Goal: Information Seeking & Learning: Learn about a topic

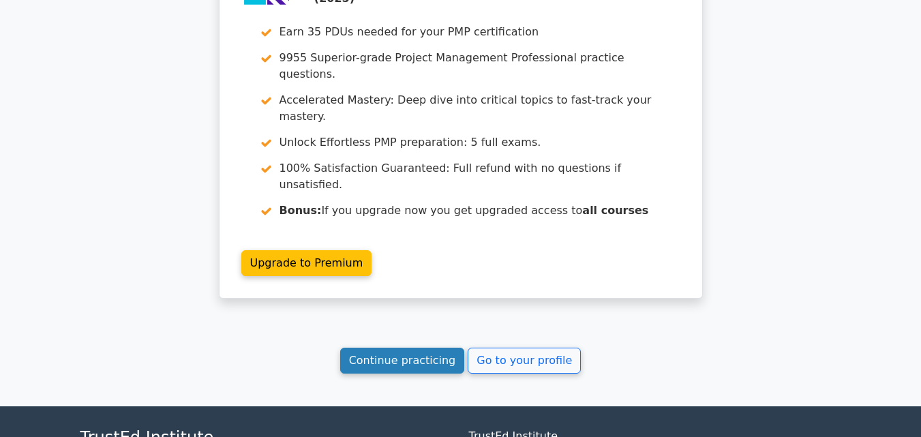
click at [414, 348] on link "Continue practicing" at bounding box center [402, 361] width 125 height 26
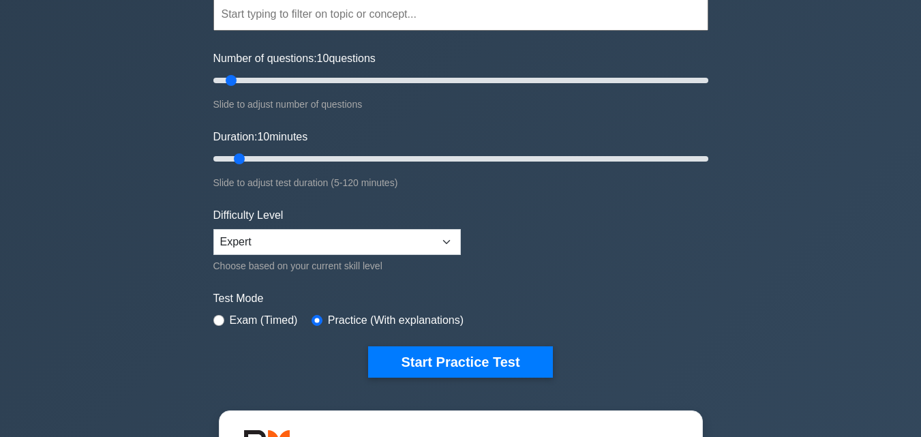
scroll to position [68, 0]
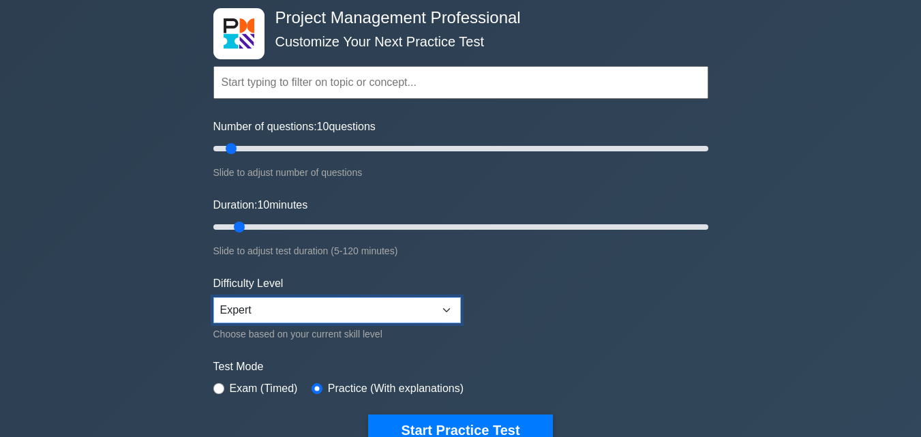
click at [451, 314] on select "Beginner Intermediate Expert" at bounding box center [336, 310] width 247 height 26
click at [213, 297] on select "Beginner Intermediate Expert" at bounding box center [336, 310] width 247 height 26
click at [438, 298] on select "Beginner Intermediate Expert" at bounding box center [336, 310] width 247 height 26
select select "expert"
click at [213, 297] on select "Beginner Intermediate Expert" at bounding box center [336, 310] width 247 height 26
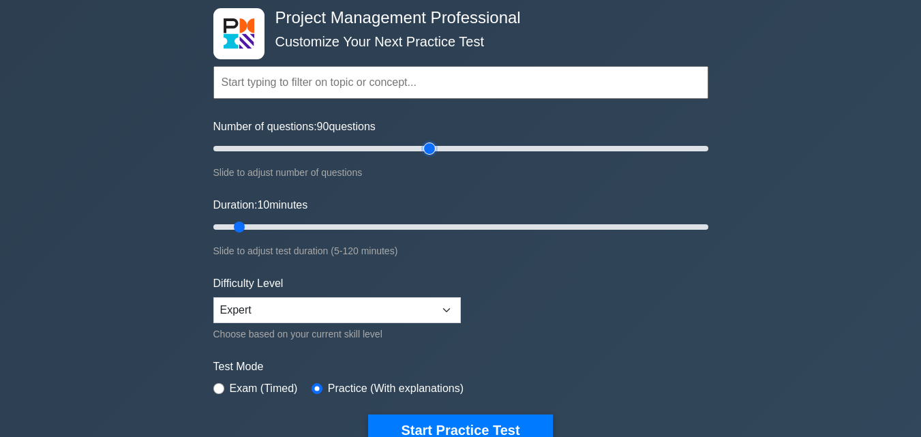
click at [430, 149] on input "Number of questions: 90 questions" at bounding box center [460, 148] width 495 height 16
click at [276, 153] on input "Number of questions: 30 questions" at bounding box center [460, 148] width 495 height 16
click at [256, 149] on input "Number of questions: 30 questions" at bounding box center [460, 148] width 495 height 16
type input "25"
click at [270, 148] on input "Number of questions: 25 questions" at bounding box center [460, 148] width 495 height 16
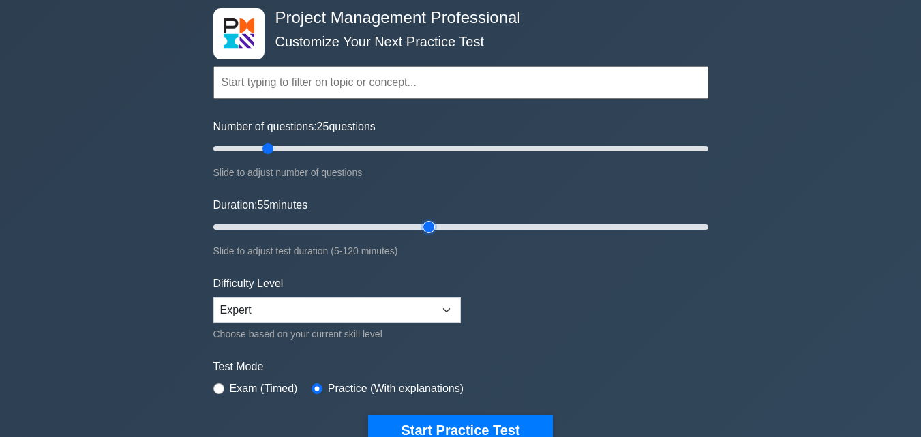
type input "55"
click at [425, 226] on input "Duration: 55 minutes" at bounding box center [460, 227] width 495 height 16
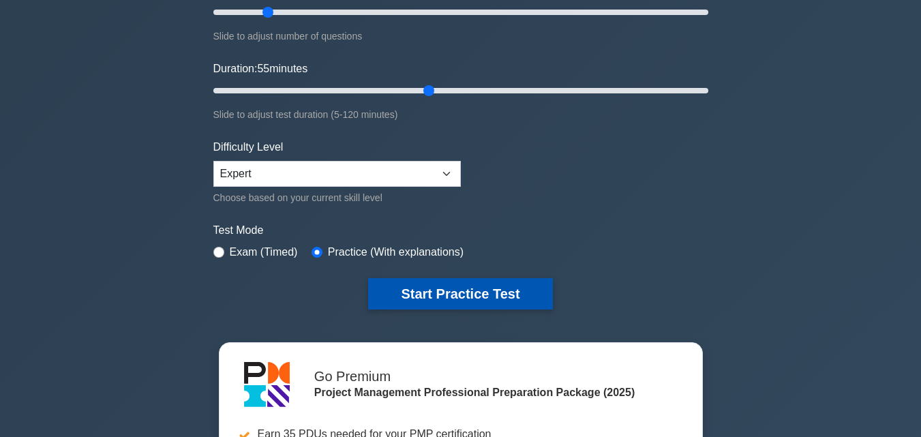
click at [476, 288] on button "Start Practice Test" at bounding box center [460, 293] width 184 height 31
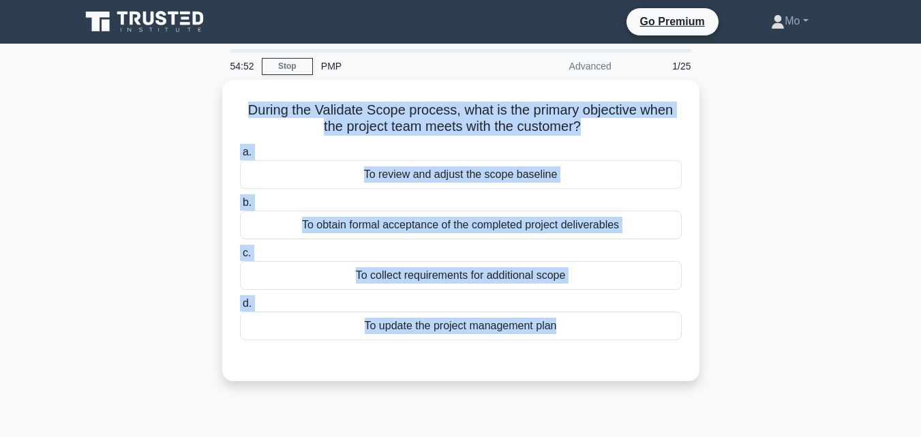
drag, startPoint x: 521, startPoint y: 372, endPoint x: 184, endPoint y: 114, distance: 424.6
click at [184, 114] on div "During the Validate Scope process, what is the primary objective when the proje…" at bounding box center [460, 239] width 777 height 318
copy div "During the Validate Scope process, what is the primary objective when the proje…"
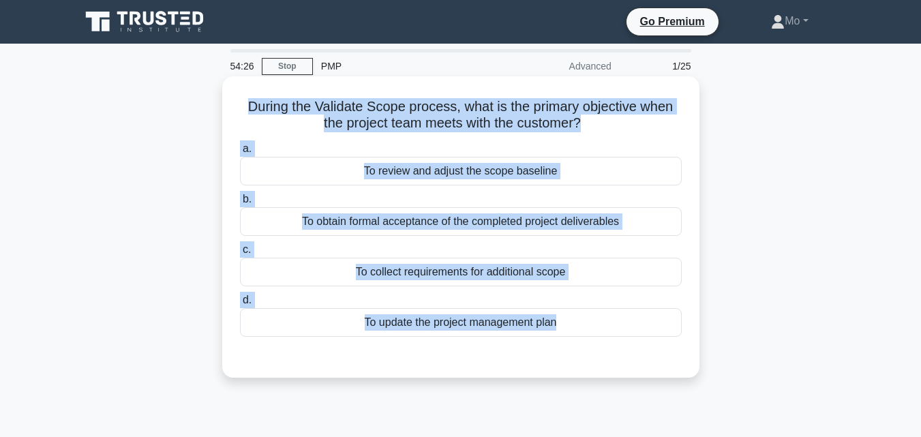
click at [435, 219] on div "To obtain formal acceptance of the completed project deliverables" at bounding box center [461, 221] width 442 height 29
click at [240, 204] on input "b. To obtain formal acceptance of the completed project deliverables" at bounding box center [240, 199] width 0 height 9
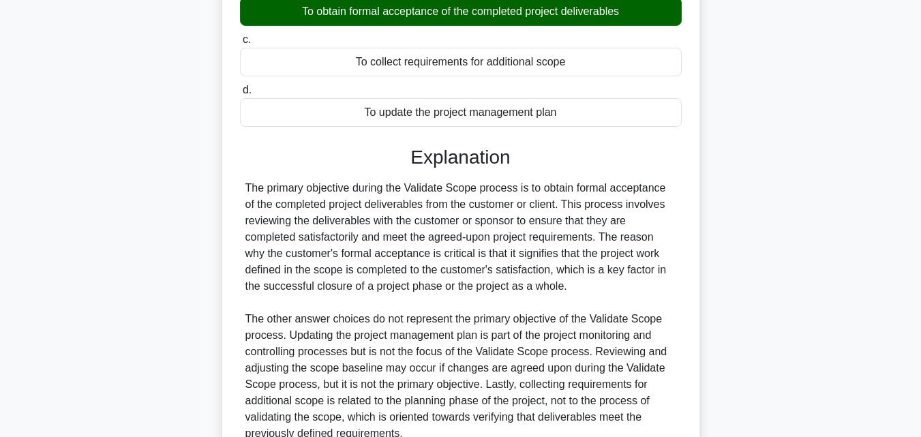
scroll to position [339, 0]
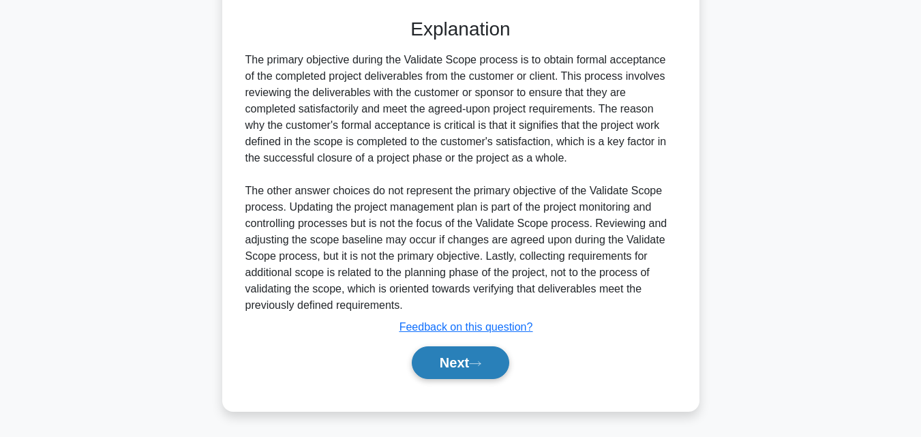
click at [476, 369] on button "Next" at bounding box center [460, 362] width 97 height 33
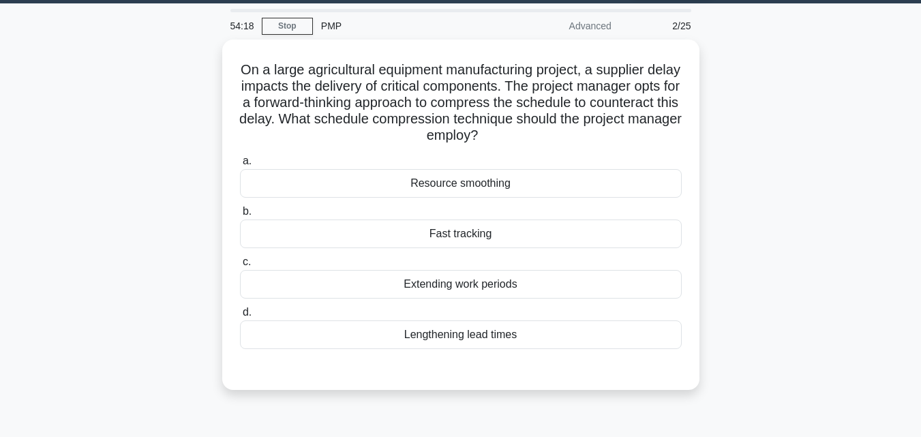
scroll to position [27, 0]
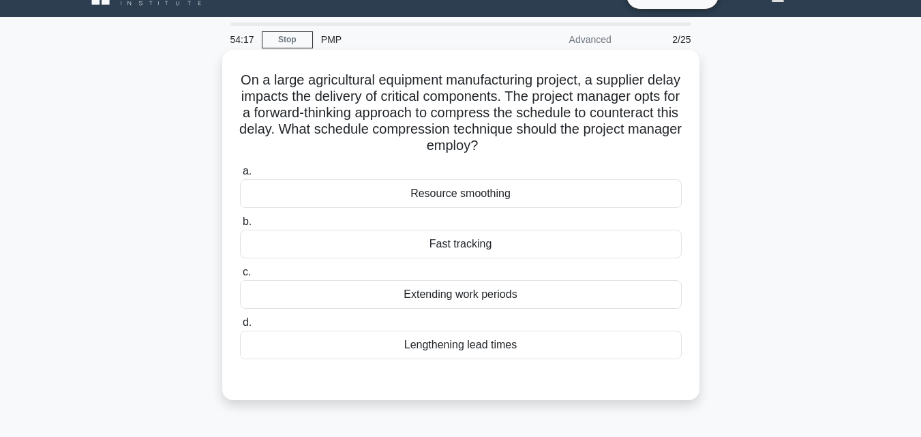
drag, startPoint x: 558, startPoint y: 361, endPoint x: 252, endPoint y: 74, distance: 419.5
click at [252, 74] on div "On a large agricultural equipment manufacturing project, a supplier delay impac…" at bounding box center [461, 224] width 466 height 339
copy div "On a large agricultural equipment manufacturing project, a supplier delay impac…"
click at [463, 252] on div "Fast tracking" at bounding box center [461, 244] width 442 height 29
click at [240, 226] on input "b. Fast tracking" at bounding box center [240, 221] width 0 height 9
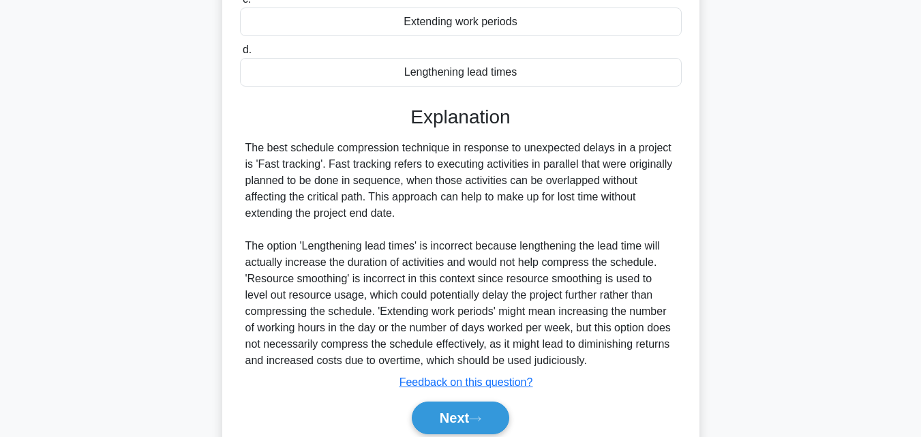
scroll to position [355, 0]
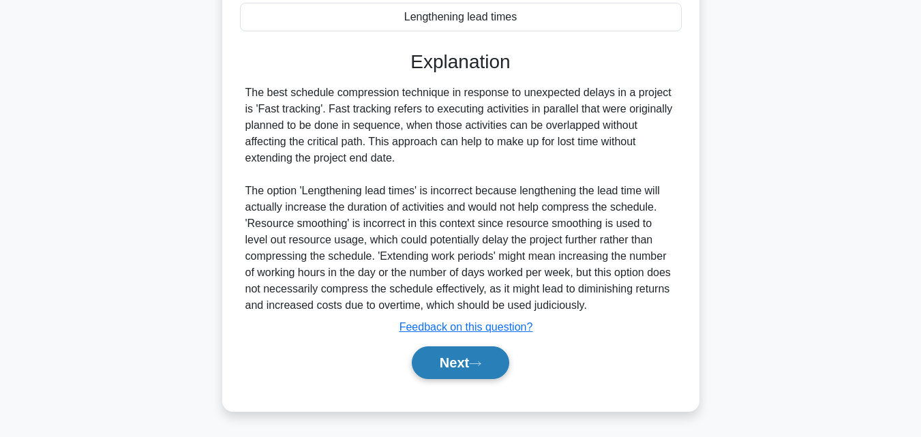
click at [466, 367] on button "Next" at bounding box center [460, 362] width 97 height 33
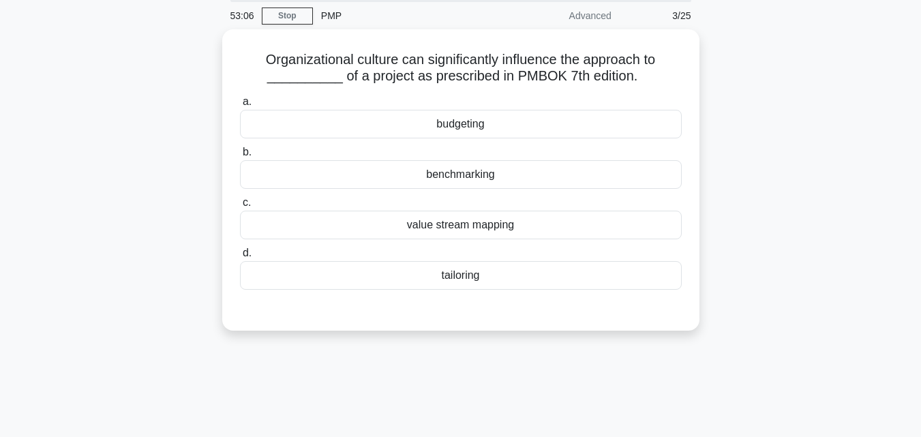
scroll to position [27, 0]
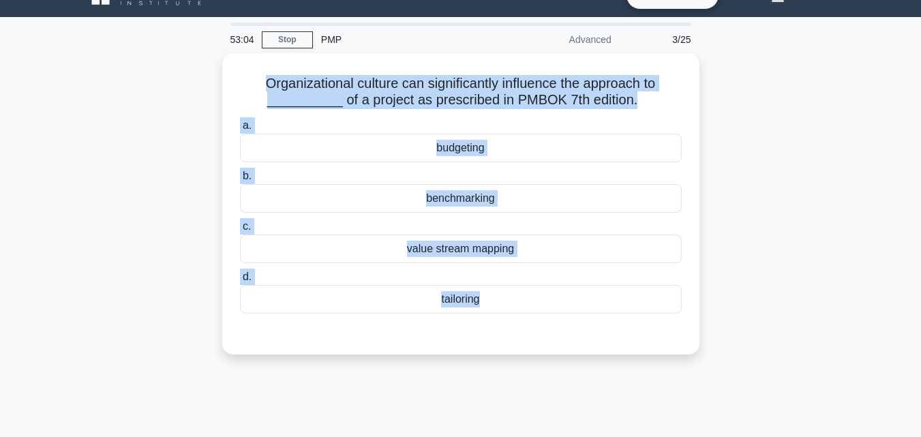
drag, startPoint x: 526, startPoint y: 340, endPoint x: 212, endPoint y: 87, distance: 403.4
click at [212, 87] on div "Organizational culture can significantly influence the approach to __________ o…" at bounding box center [460, 212] width 777 height 318
copy div "Organizational culture can significantly influence the approach to __________ o…"
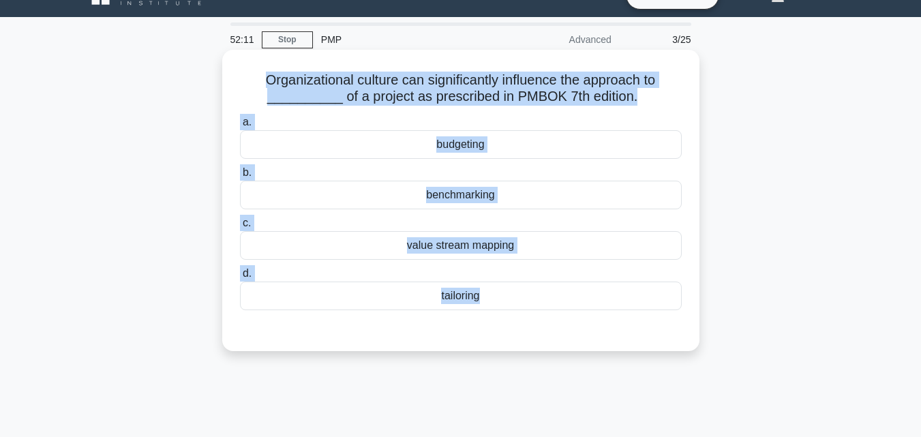
click at [483, 292] on div "tailoring" at bounding box center [461, 296] width 442 height 29
click at [240, 278] on input "d. tailoring" at bounding box center [240, 273] width 0 height 9
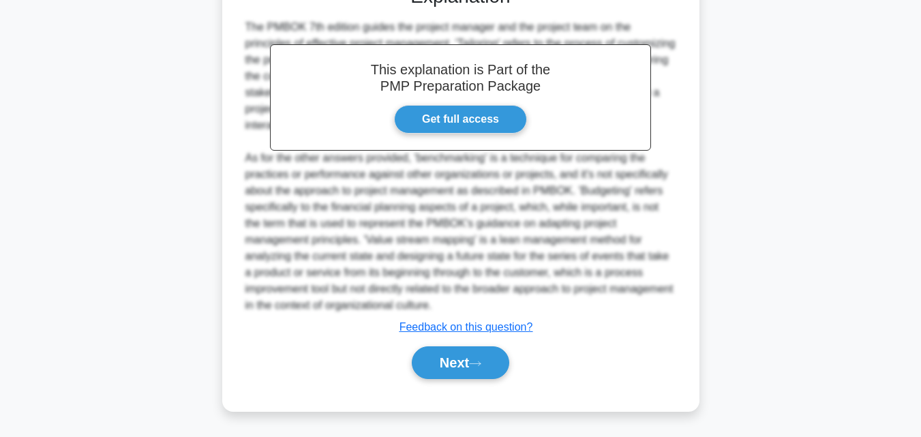
scroll to position [372, 0]
click at [470, 356] on button "Next" at bounding box center [460, 362] width 97 height 33
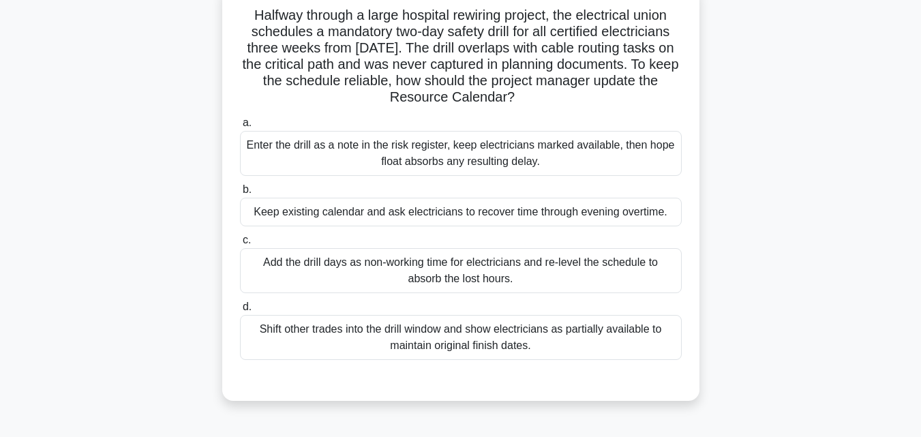
scroll to position [0, 0]
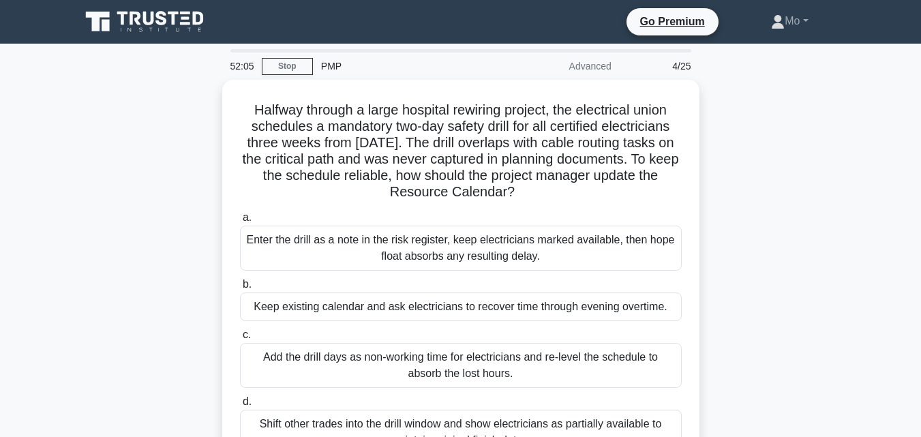
drag, startPoint x: 535, startPoint y: 357, endPoint x: 147, endPoint y: 82, distance: 475.3
click at [147, 82] on div "Halfway through a large hospital rewiring project, the electrical union schedul…" at bounding box center [460, 296] width 777 height 432
copy div "Halfway through a large hospital rewiring project, the electrical union schedul…"
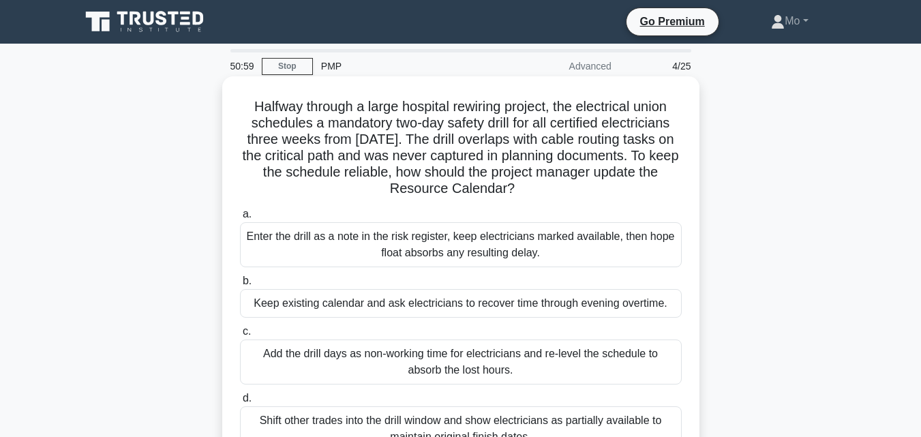
click at [471, 364] on div "Add the drill days as non-working time for electricians and re-level the schedu…" at bounding box center [461, 361] width 442 height 45
click at [240, 336] on input "c. Add the drill days as non-working time for electricians and re-level the sch…" at bounding box center [240, 331] width 0 height 9
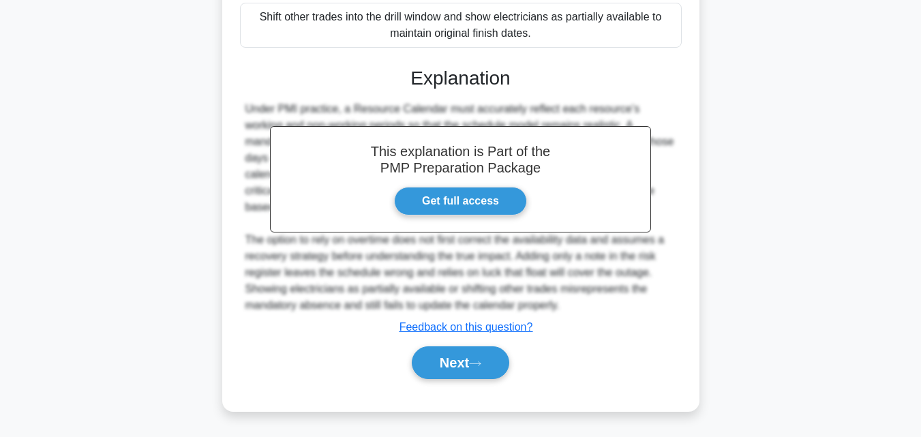
scroll to position [404, 0]
click at [471, 373] on button "Next" at bounding box center [460, 362] width 97 height 33
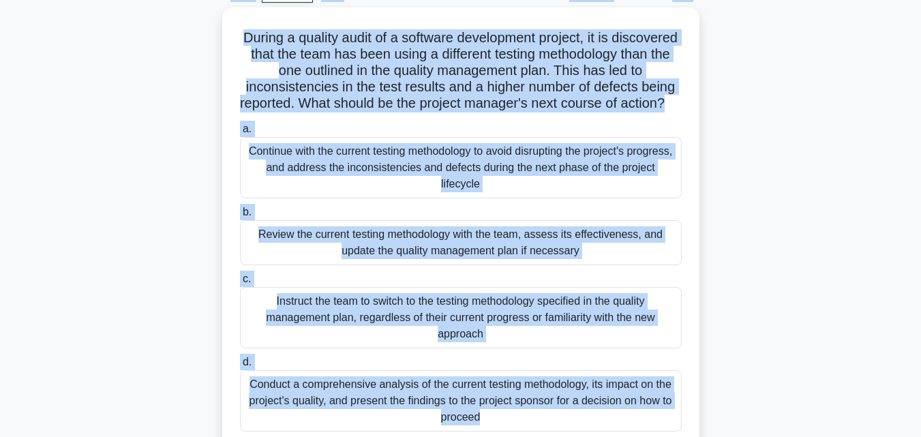
scroll to position [0, 0]
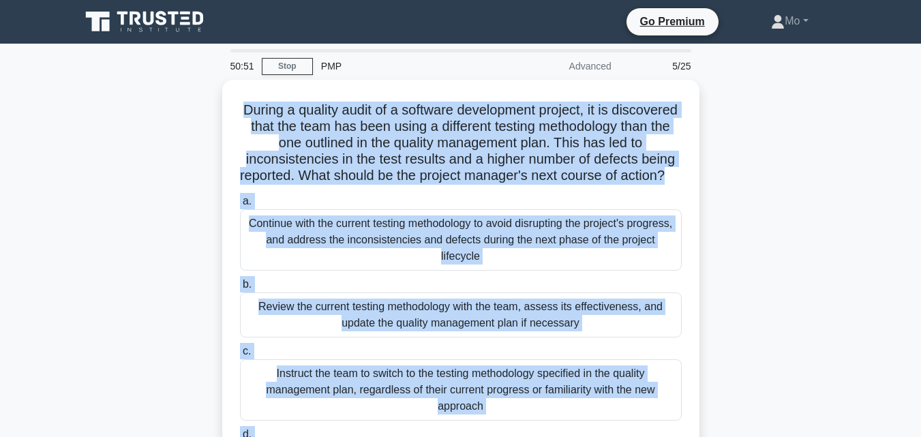
drag, startPoint x: 532, startPoint y: 384, endPoint x: 178, endPoint y: 104, distance: 451.8
click at [178, 104] on div "During a quality audit of a software development project, it is discovered that…" at bounding box center [460, 320] width 777 height 481
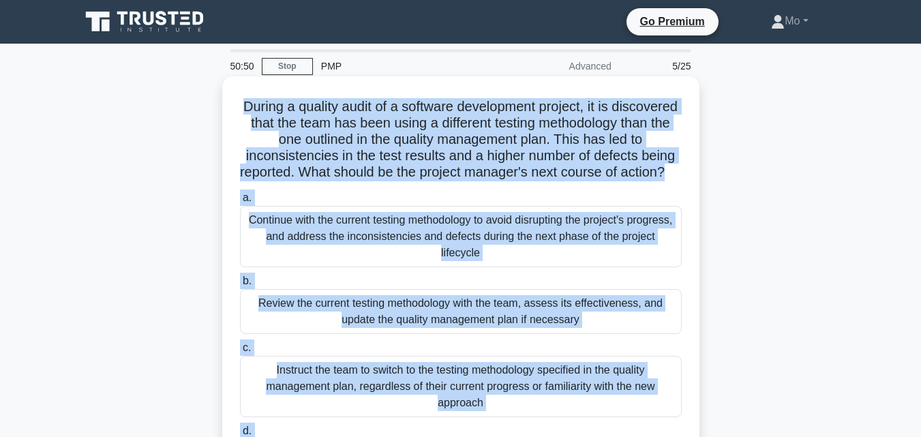
copy div "During a quality audit of a software development project, it is discovered that…"
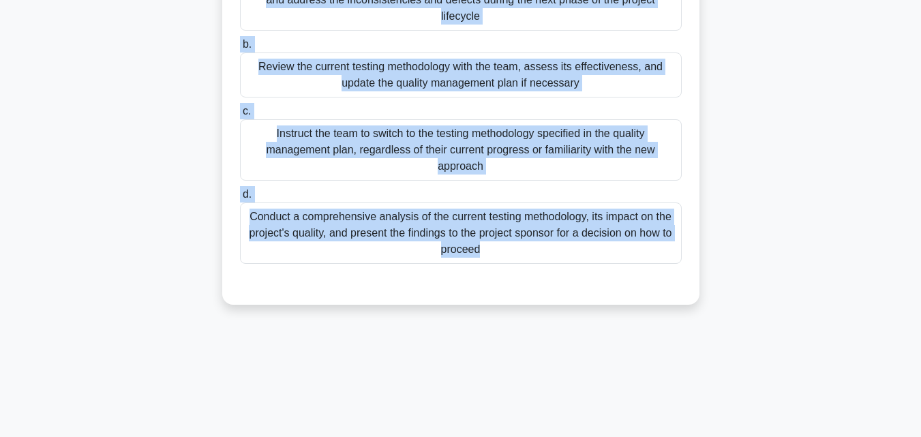
scroll to position [273, 0]
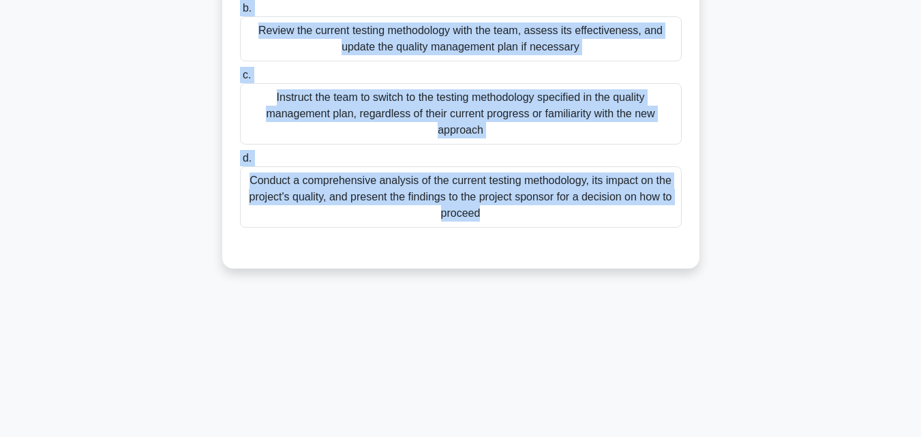
click at [451, 205] on div "Conduct a comprehensive analysis of the current testing methodology, its impact…" at bounding box center [461, 196] width 442 height 61
click at [240, 163] on input "d. Conduct a comprehensive analysis of the current testing methodology, its imp…" at bounding box center [240, 158] width 0 height 9
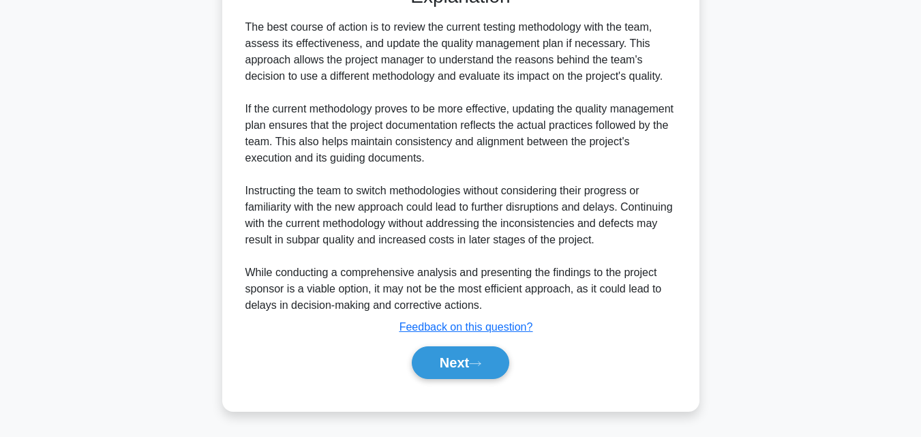
scroll to position [553, 0]
click at [464, 363] on button "Next" at bounding box center [460, 362] width 97 height 33
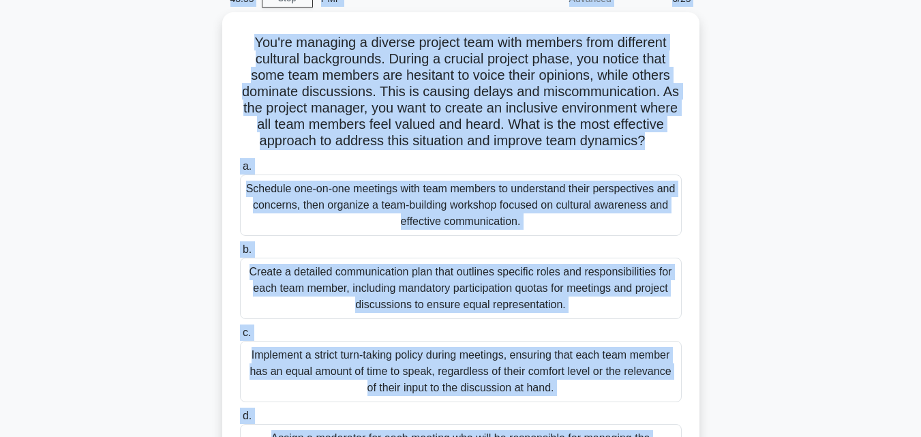
scroll to position [0, 0]
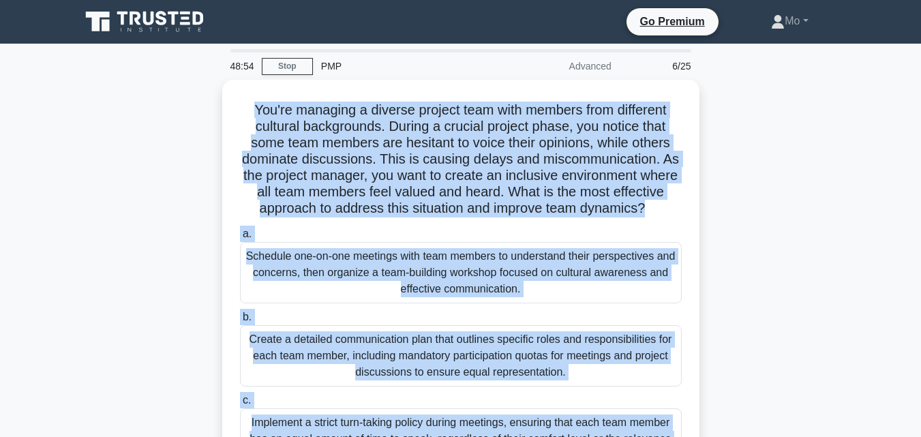
drag, startPoint x: 686, startPoint y: 318, endPoint x: 147, endPoint y: 103, distance: 580.6
click at [147, 103] on div "You're managing a diverse project team with members from different cultural bac…" at bounding box center [460, 345] width 777 height 530
copy div "You're managing a diverse project team with members from different cultural bac…"
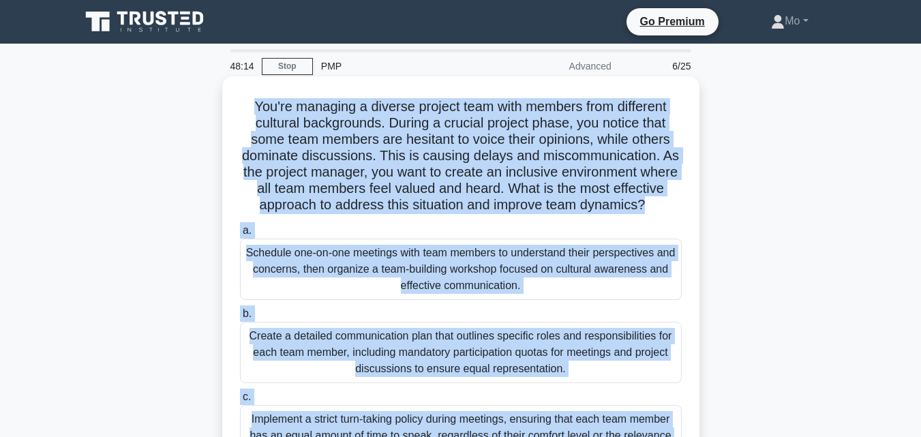
click at [436, 284] on div "Schedule one-on-one meetings with team members to understand their perspectives…" at bounding box center [461, 269] width 442 height 61
click at [240, 235] on input "a. Schedule one-on-one meetings with team members to understand their perspecti…" at bounding box center [240, 230] width 0 height 9
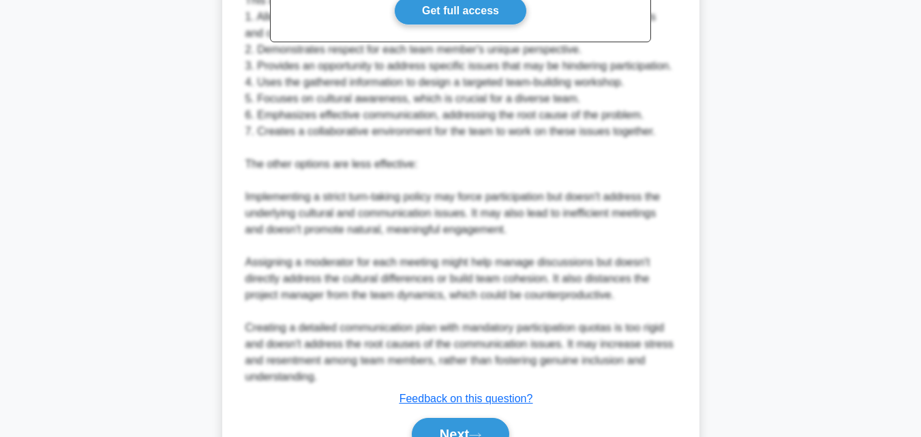
scroll to position [781, 0]
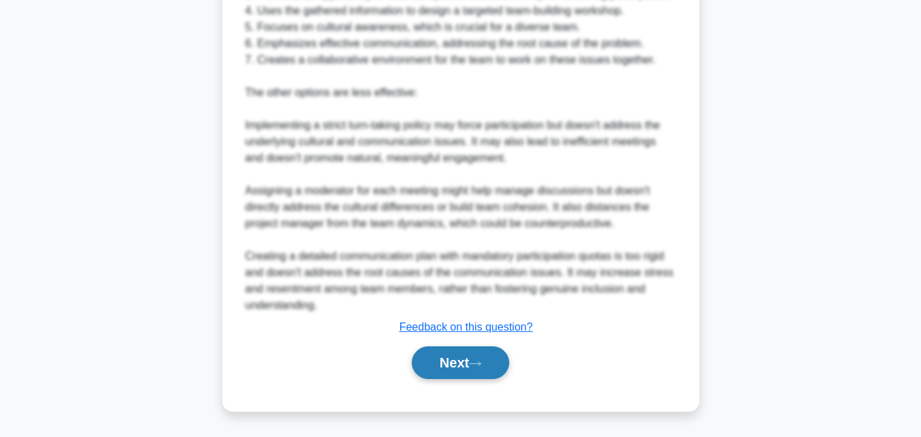
click at [460, 352] on button "Next" at bounding box center [460, 362] width 97 height 33
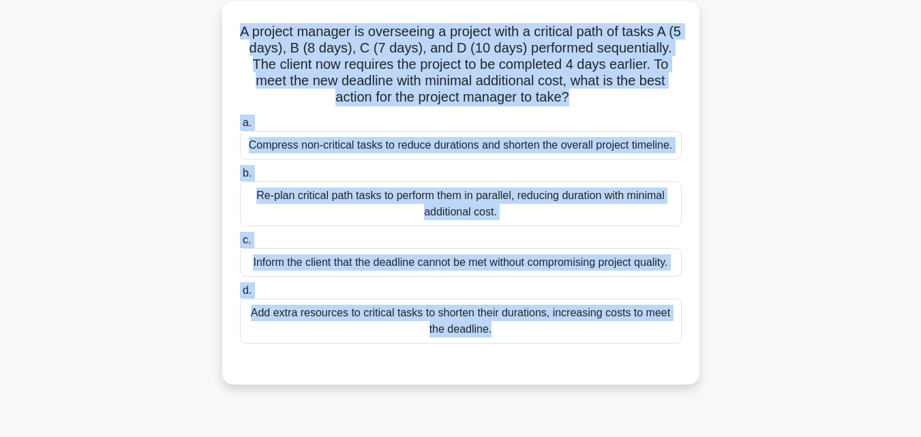
scroll to position [0, 0]
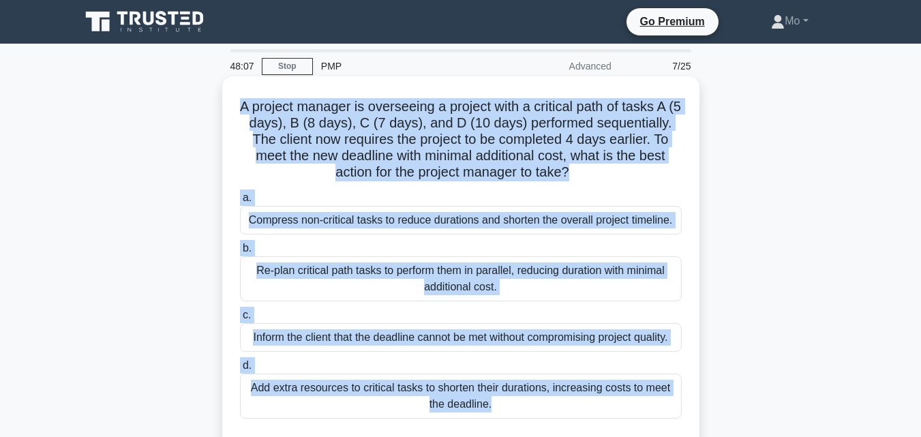
drag, startPoint x: 549, startPoint y: 317, endPoint x: 230, endPoint y: 106, distance: 382.3
click at [230, 106] on div "A project manager is overseeing a project with a critical path of tasks A (5 da…" at bounding box center [460, 279] width 777 height 399
copy div "A project manager is overseeing a project with a critical path of tasks A (5 da…"
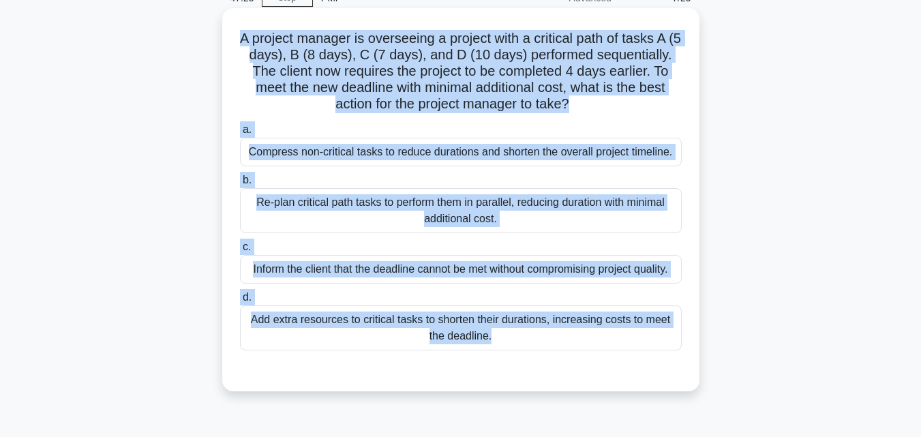
click at [410, 224] on div "Re-plan critical path tasks to perform them in parallel, reducing duration with…" at bounding box center [461, 210] width 442 height 45
click at [240, 185] on input "b. Re-plan critical path tasks to perform them in parallel, reducing duration w…" at bounding box center [240, 180] width 0 height 9
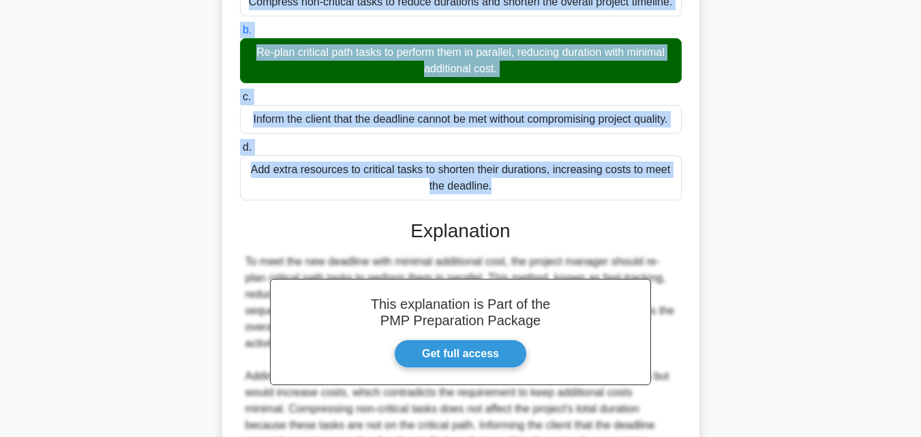
scroll to position [355, 0]
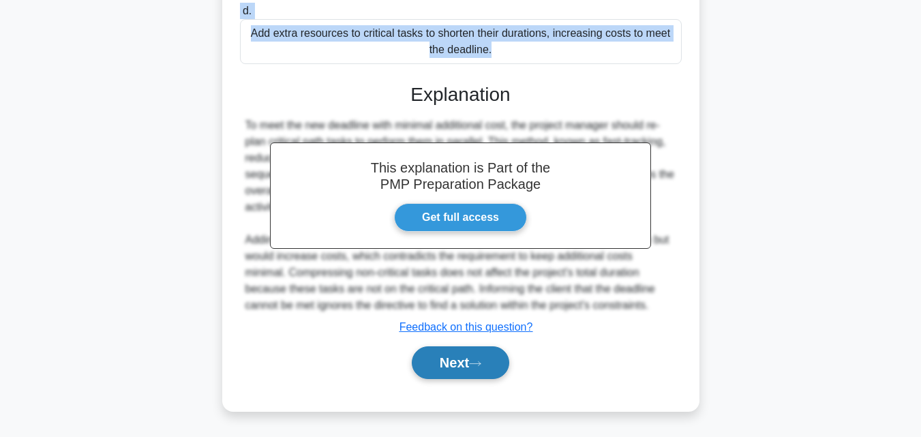
click at [468, 374] on button "Next" at bounding box center [460, 362] width 97 height 33
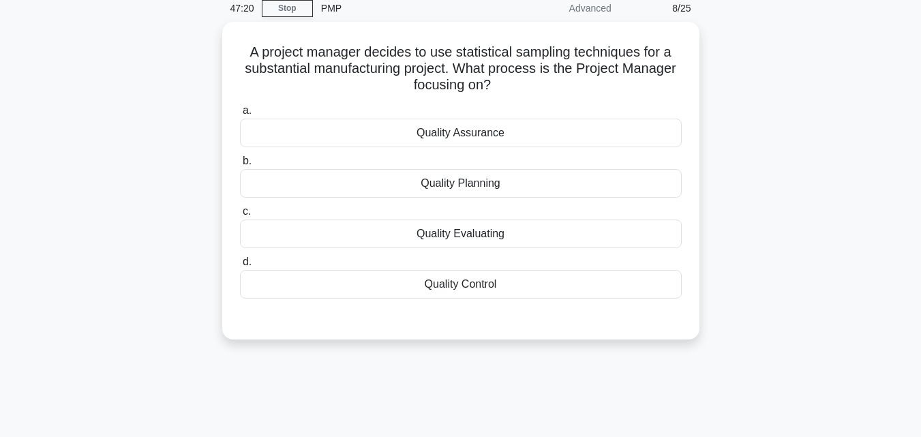
scroll to position [27, 0]
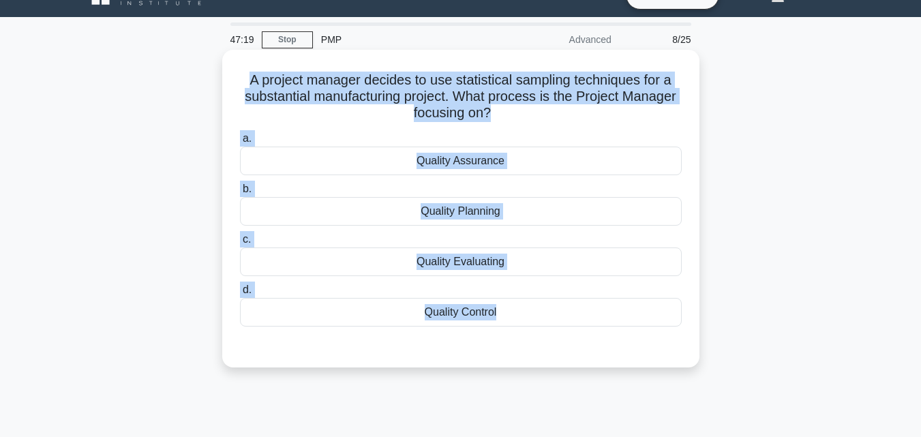
drag, startPoint x: 485, startPoint y: 360, endPoint x: 232, endPoint y: 82, distance: 375.9
click at [232, 82] on div "A project manager decides to use statistical sampling techniques for a substant…" at bounding box center [461, 208] width 466 height 307
copy div "A project manager decides to use statistical sampling techniques for a substant…"
click at [509, 314] on div "Quality Control" at bounding box center [461, 312] width 442 height 29
click at [240, 294] on input "d. Quality Control" at bounding box center [240, 290] width 0 height 9
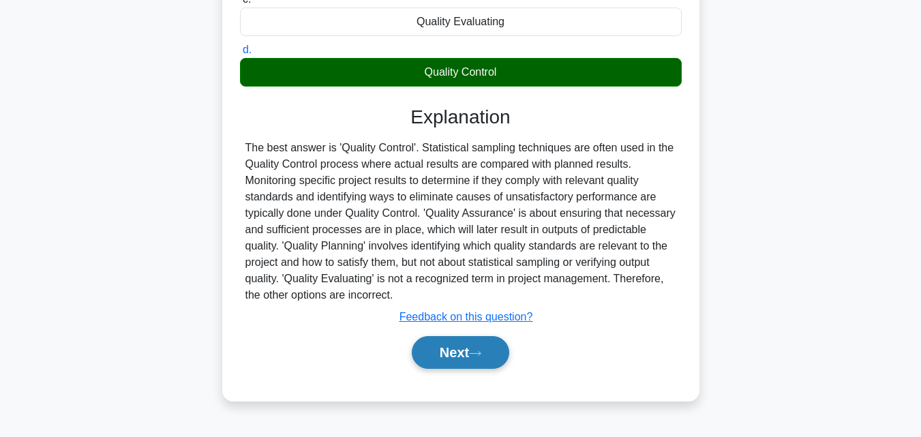
scroll to position [299, 0]
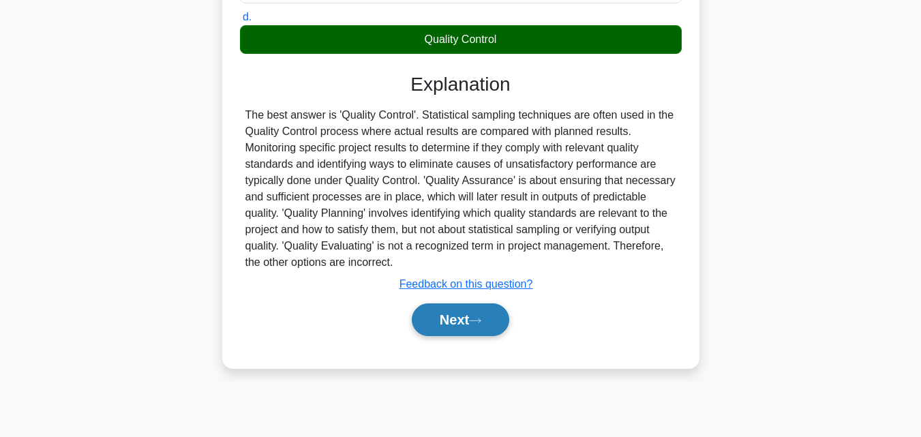
click at [492, 316] on button "Next" at bounding box center [460, 319] width 97 height 33
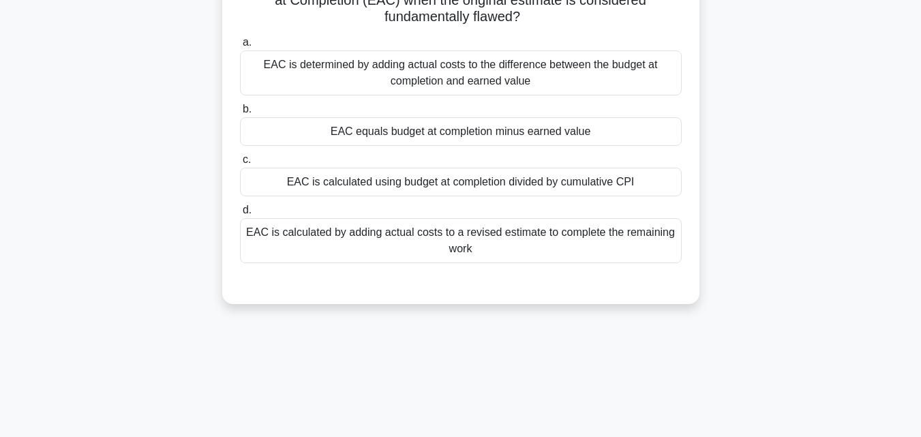
scroll to position [95, 0]
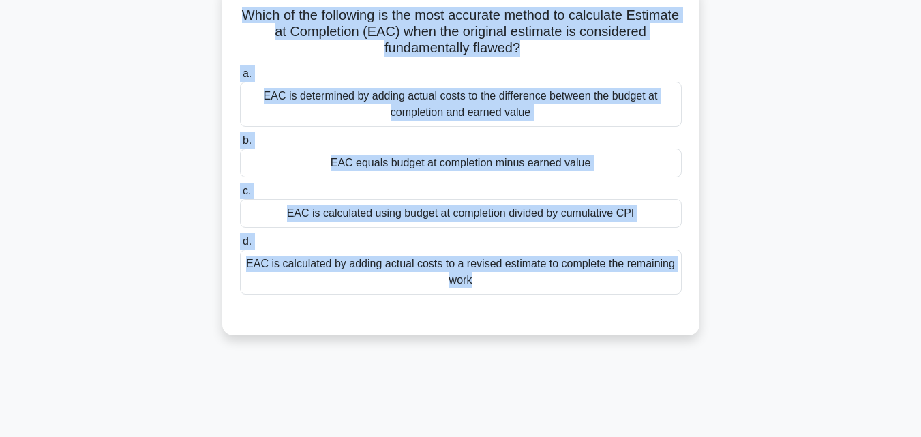
drag, startPoint x: 497, startPoint y: 333, endPoint x: 167, endPoint y: 16, distance: 457.5
click at [167, 16] on div "Which of the following is the most accurate method to calculate Estimate at Com…" at bounding box center [460, 168] width 777 height 367
copy div "Which of the following is the most accurate method to calculate Estimate at Com…"
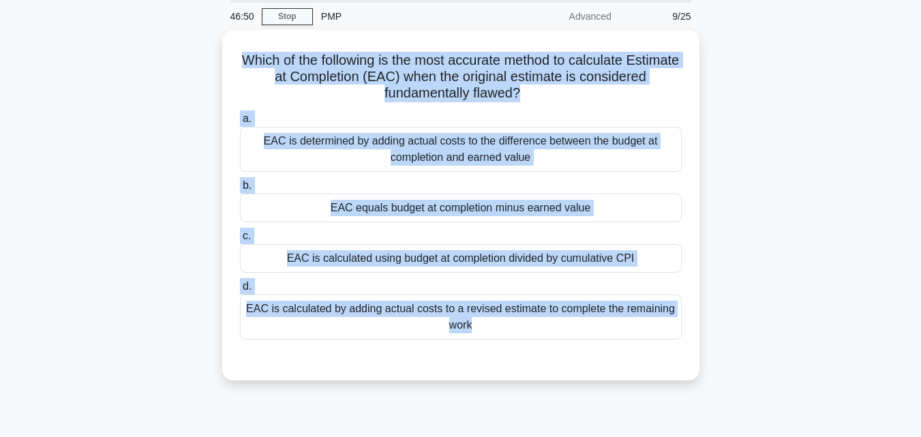
scroll to position [0, 0]
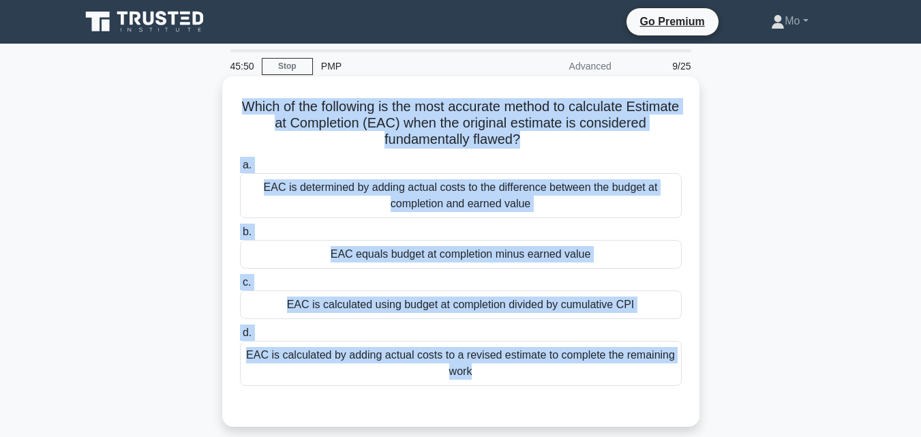
click at [378, 364] on div "EAC is calculated by adding actual costs to a revised estimate to complete the …" at bounding box center [461, 363] width 442 height 45
click at [240, 337] on input "d. EAC is calculated by adding actual costs to a revised estimate to complete t…" at bounding box center [240, 333] width 0 height 9
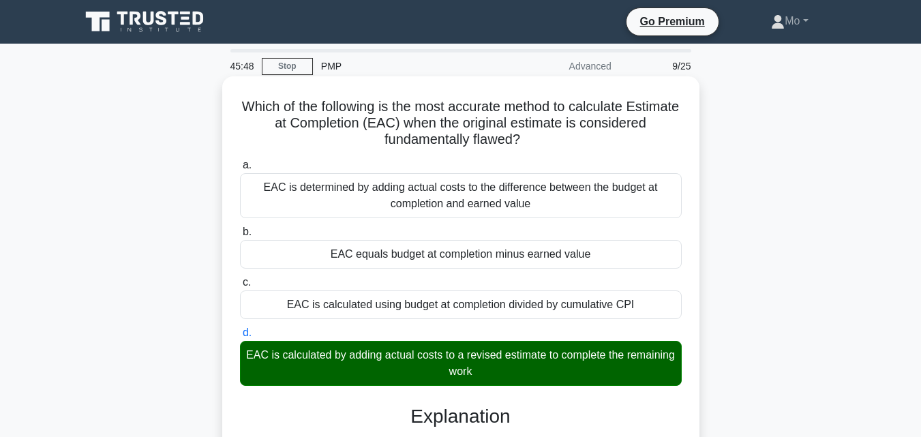
scroll to position [273, 0]
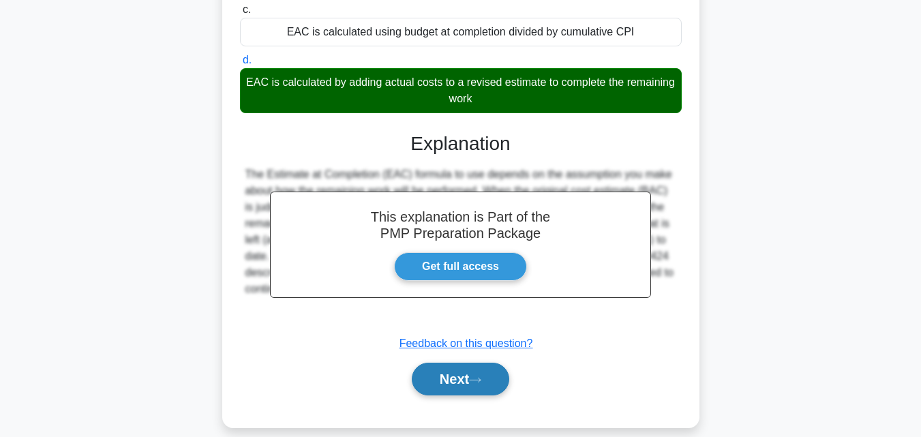
click at [464, 377] on button "Next" at bounding box center [460, 379] width 97 height 33
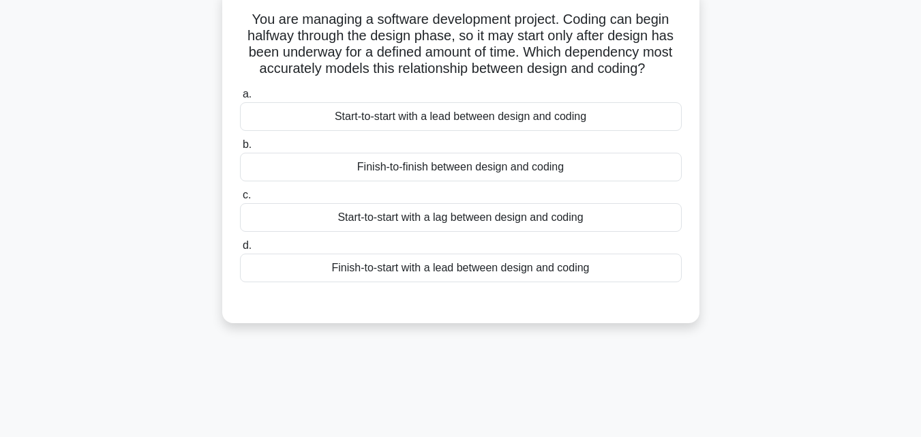
scroll to position [68, 0]
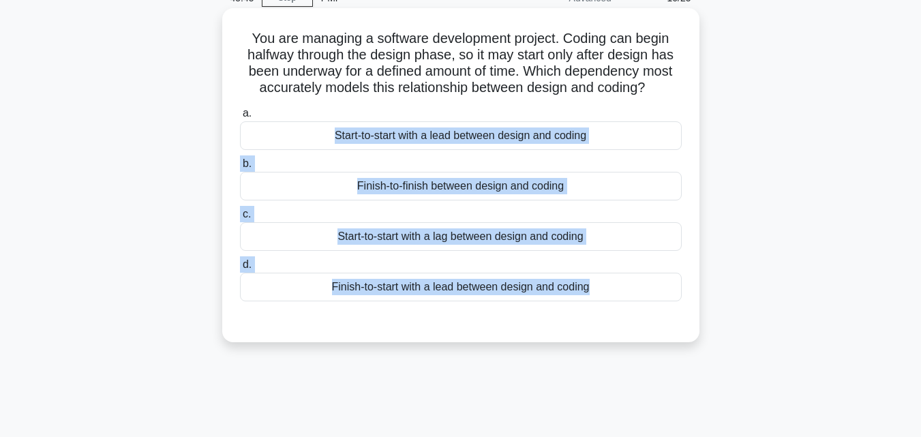
drag, startPoint x: 618, startPoint y: 345, endPoint x: 294, endPoint y: 93, distance: 410.0
click at [294, 93] on div "You are managing a software development project. Coding can begin halfway throu…" at bounding box center [460, 175] width 477 height 334
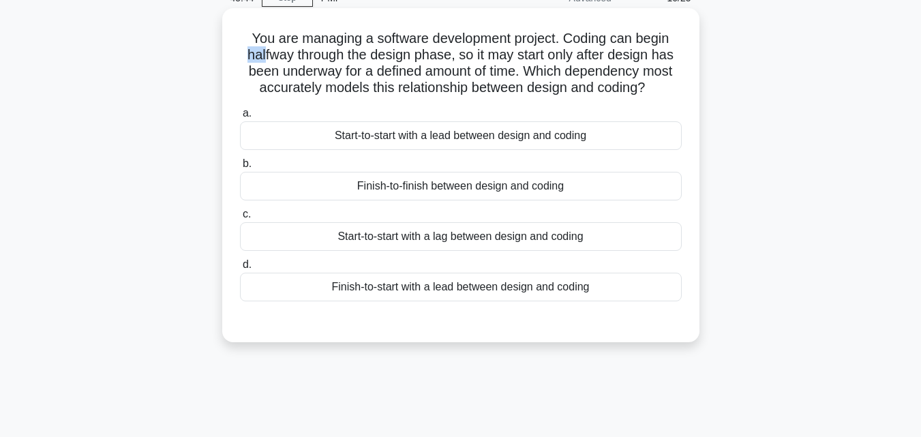
drag, startPoint x: 243, startPoint y: 52, endPoint x: 236, endPoint y: 48, distance: 8.9
click at [237, 48] on div "You are managing a software development project. Coding can begin halfway throu…" at bounding box center [461, 175] width 466 height 323
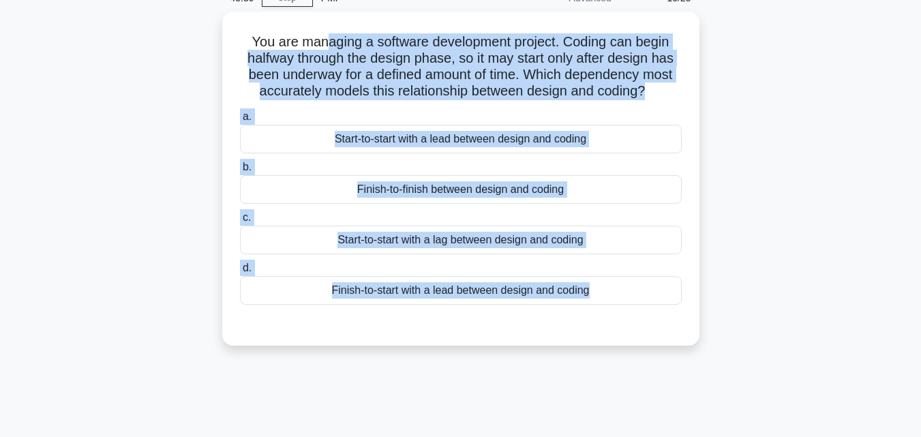
scroll to position [0, 0]
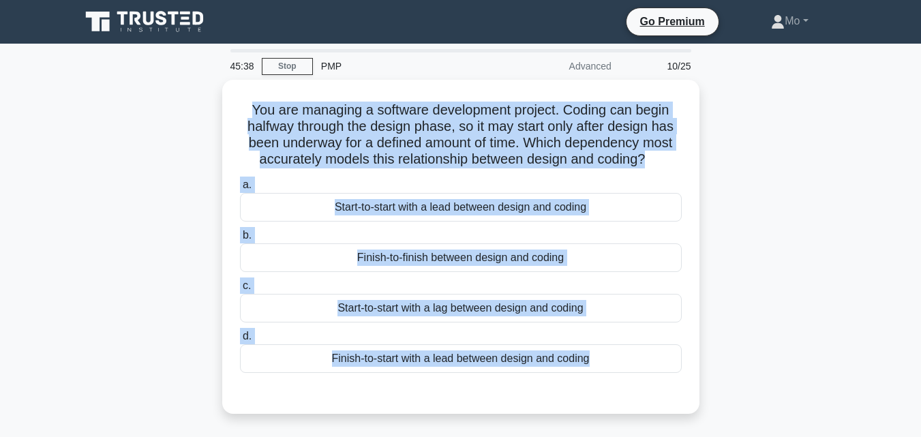
drag, startPoint x: 663, startPoint y: 335, endPoint x: 205, endPoint y: 104, distance: 512.8
click at [205, 104] on div "You are managing a software development project. Coding can begin halfway throu…" at bounding box center [460, 255] width 777 height 350
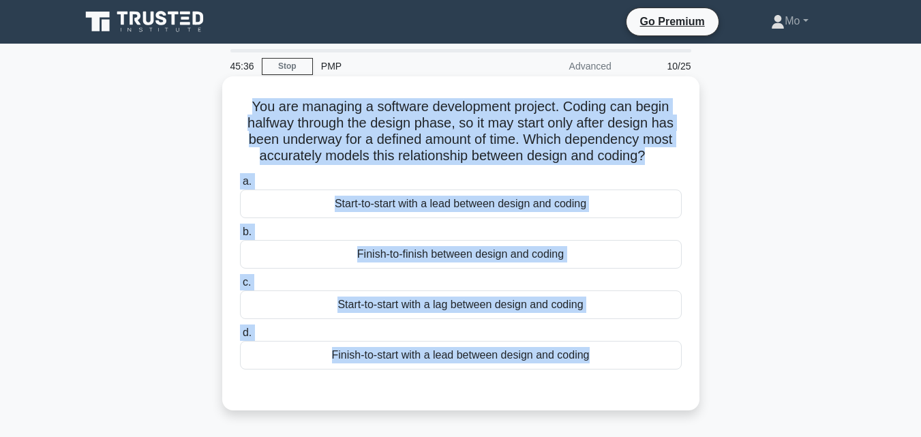
copy div "You are managing a software development project. Coding can begin halfway throu…"
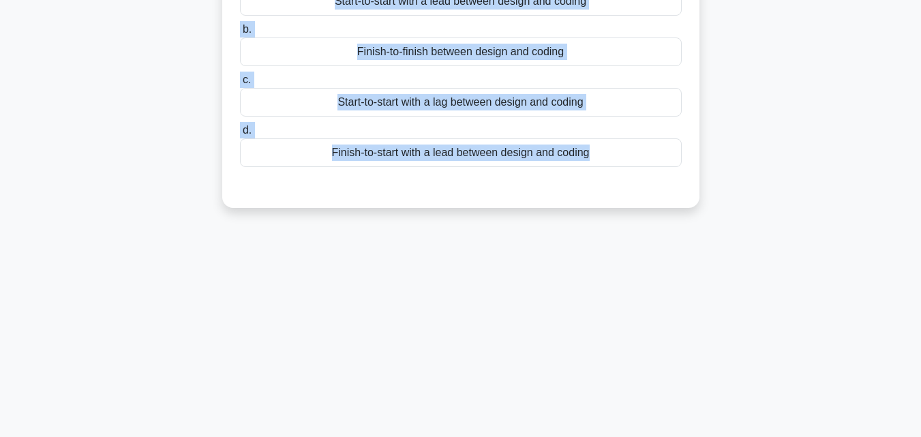
scroll to position [136, 0]
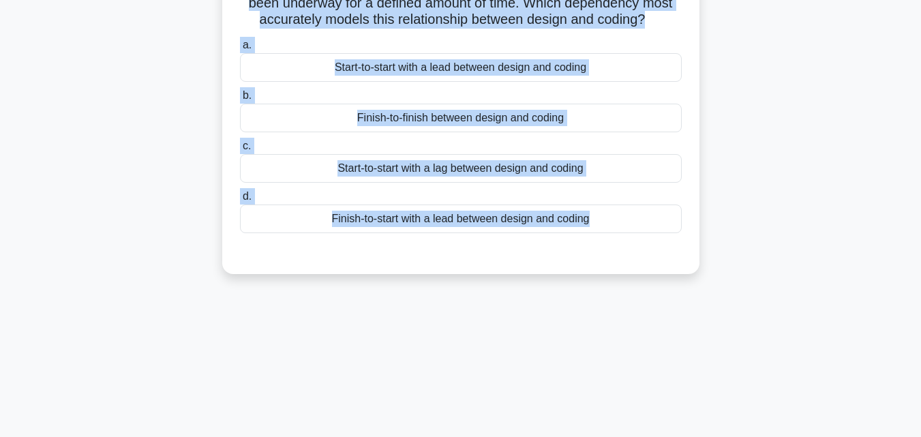
click at [490, 60] on div "Start-to-start with a lead between design and coding" at bounding box center [461, 67] width 442 height 29
click at [240, 50] on input "a. Start-to-start with a lead between design and coding" at bounding box center [240, 45] width 0 height 9
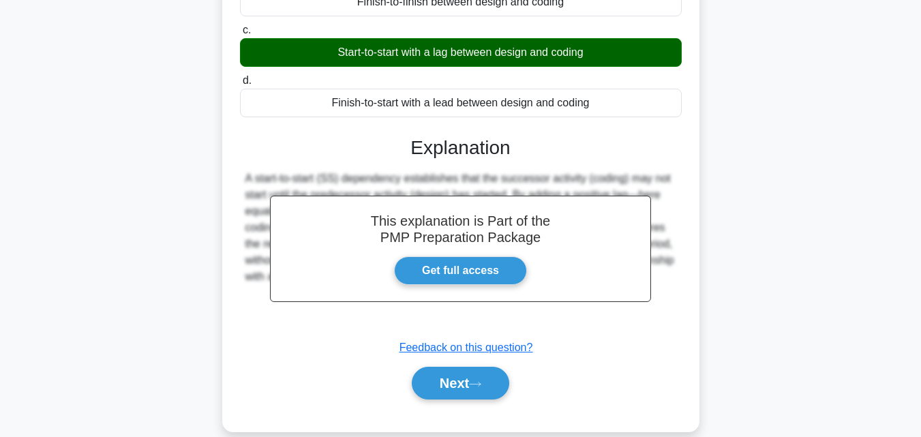
scroll to position [299, 0]
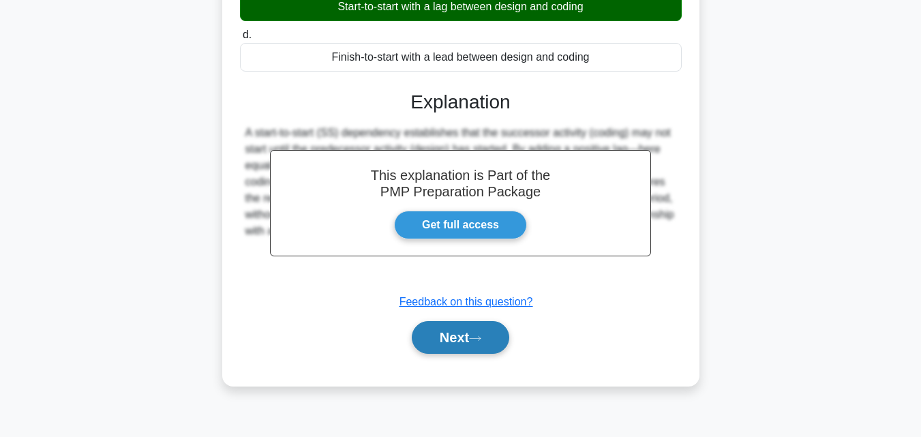
click at [476, 342] on icon at bounding box center [475, 338] width 12 height 7
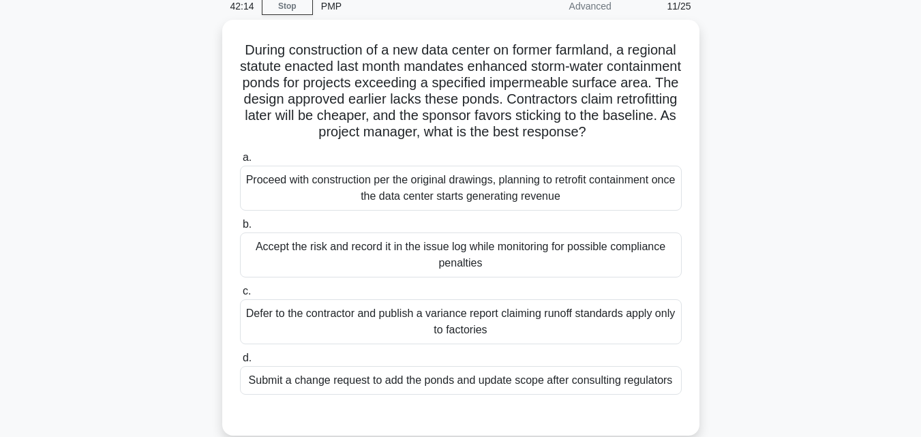
scroll to position [0, 0]
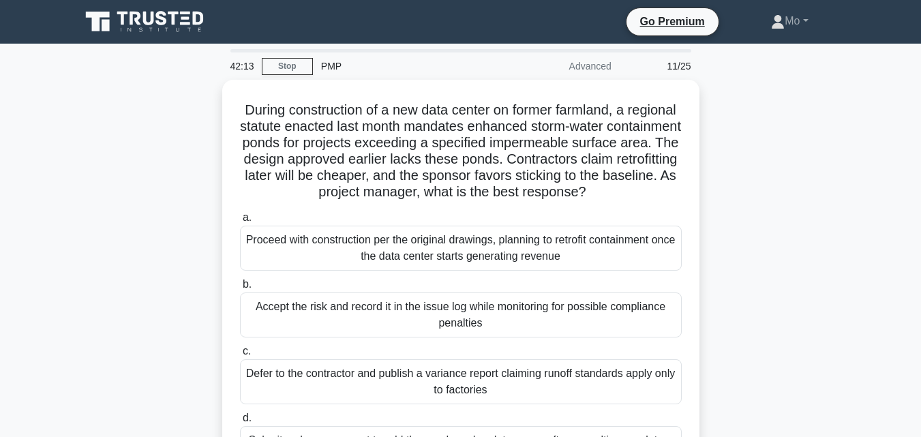
drag, startPoint x: 701, startPoint y: 374, endPoint x: 121, endPoint y: 83, distance: 648.7
click at [121, 83] on div "During construction of a new data center on former farmland, a regional statute…" at bounding box center [460, 296] width 777 height 432
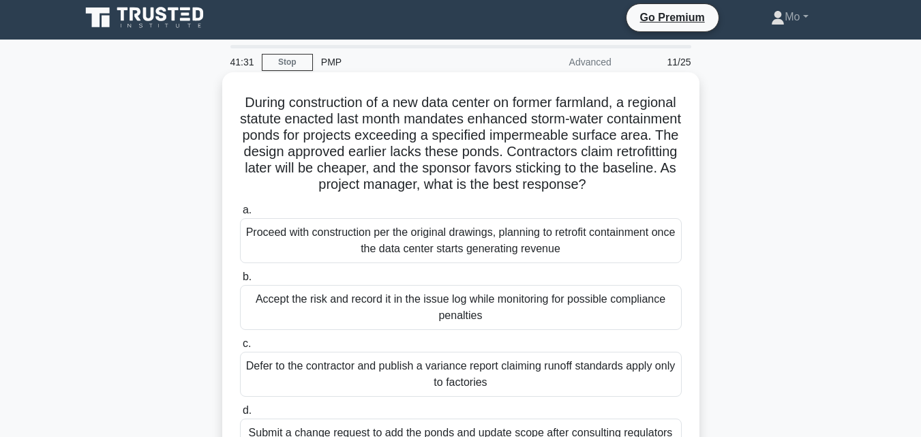
scroll to position [205, 0]
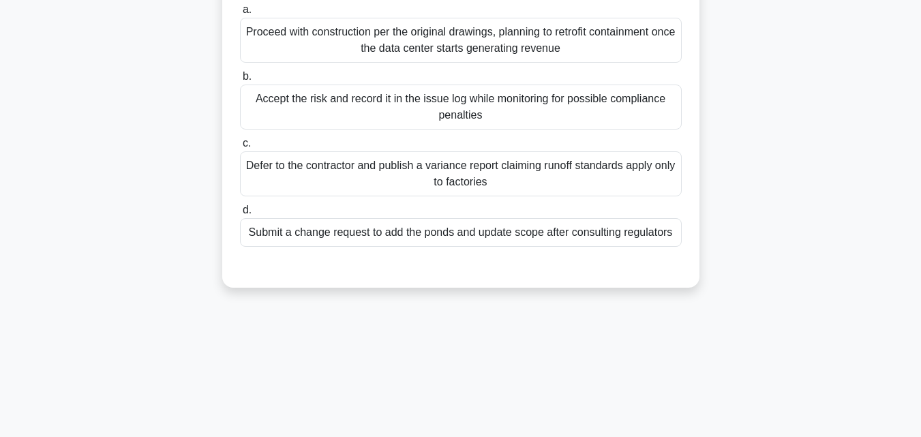
click at [444, 236] on div "Submit a change request to add the ponds and update scope after consulting regu…" at bounding box center [461, 232] width 442 height 29
click at [240, 215] on input "d. Submit a change request to add the ponds and update scope after consulting r…" at bounding box center [240, 210] width 0 height 9
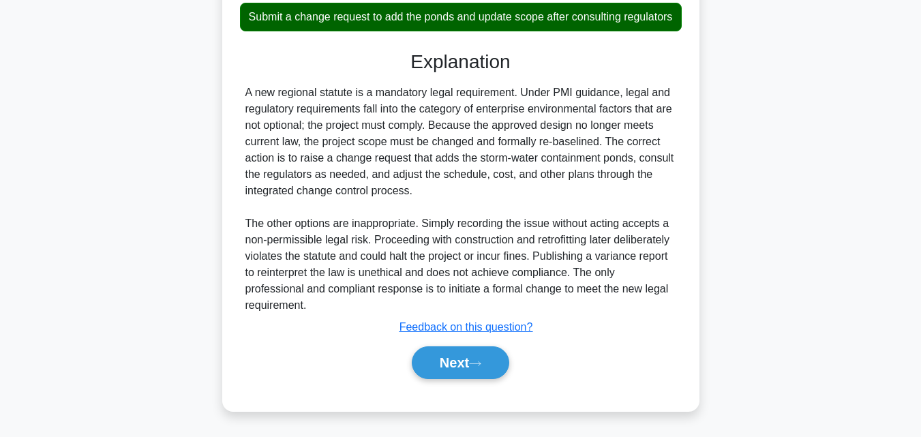
scroll to position [437, 0]
click at [476, 359] on button "Next" at bounding box center [460, 362] width 97 height 33
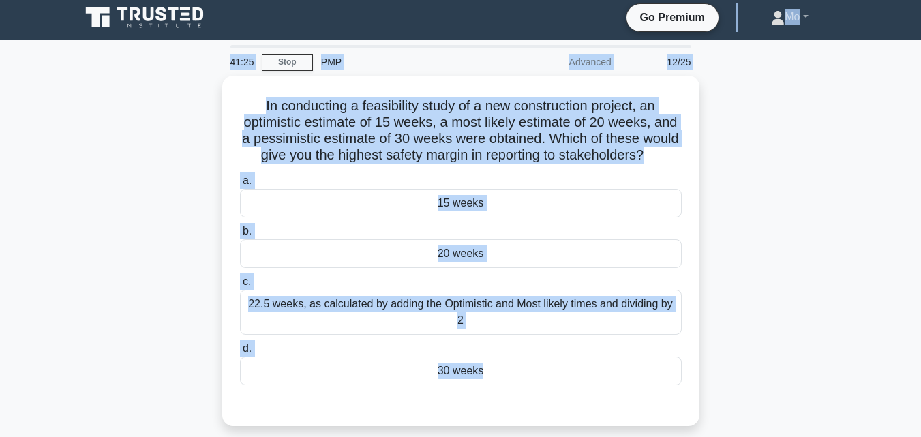
scroll to position [0, 0]
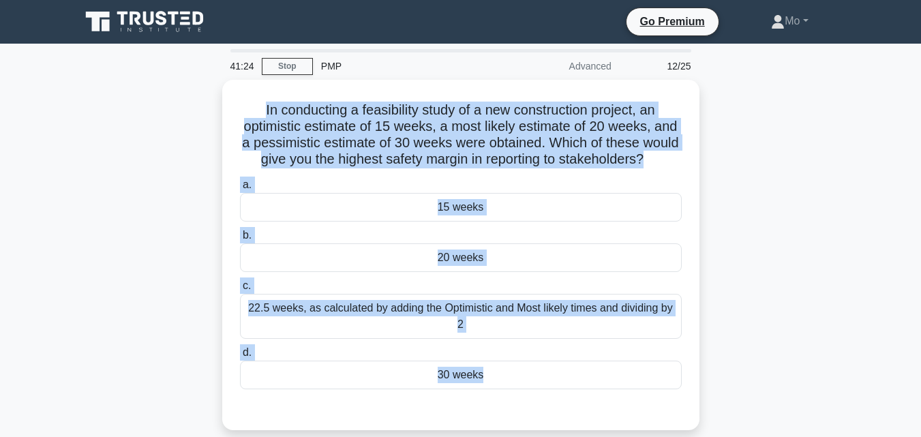
drag, startPoint x: 479, startPoint y: 352, endPoint x: 163, endPoint y: 100, distance: 403.6
click at [163, 100] on div "41:24 Stop PMP Advanced 12/25 In conducting a feasibility study of a new constr…" at bounding box center [460, 390] width 777 height 682
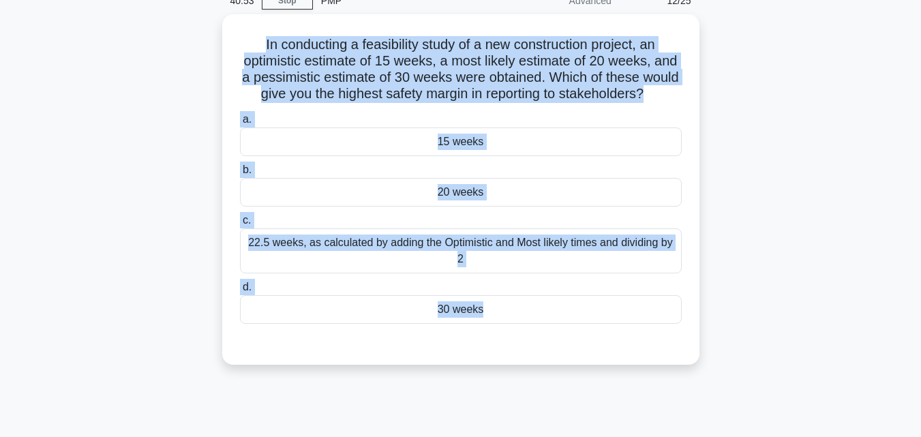
scroll to position [136, 0]
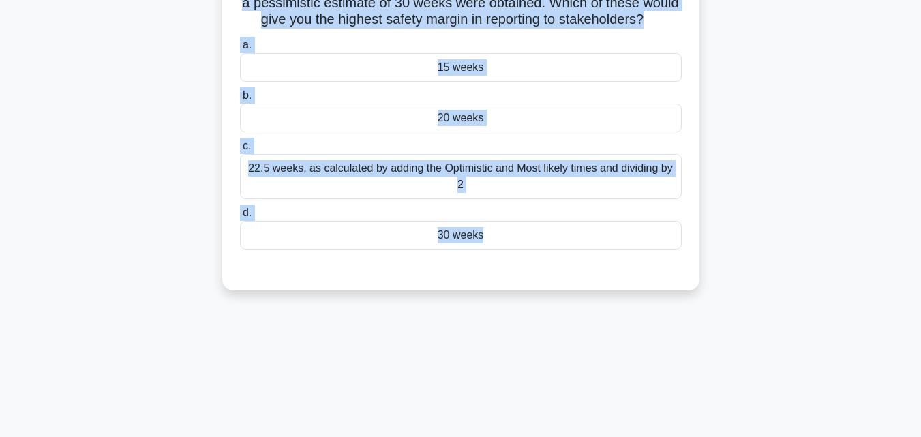
click at [510, 249] on div "30 weeks" at bounding box center [461, 235] width 442 height 29
click at [240, 217] on input "d. 30 weeks" at bounding box center [240, 213] width 0 height 9
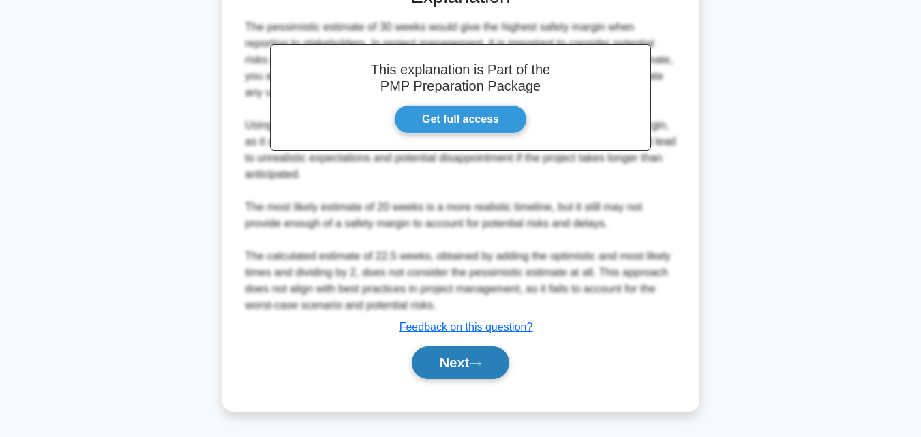
scroll to position [437, 0]
click at [489, 377] on button "Next" at bounding box center [460, 362] width 97 height 33
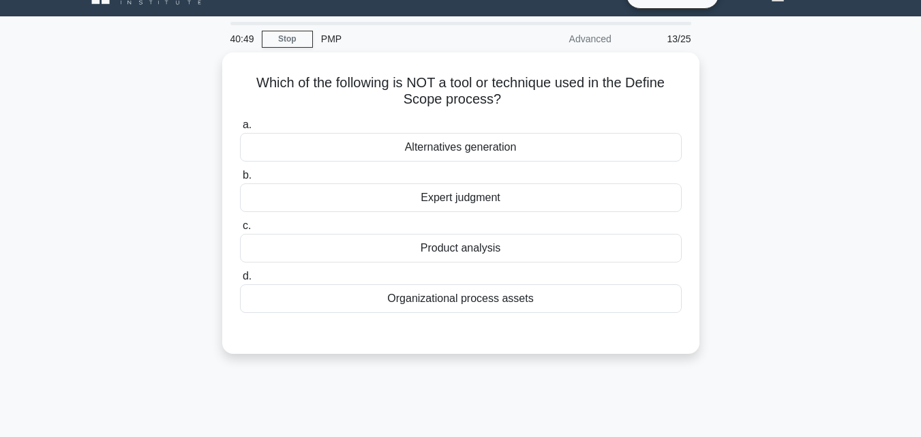
scroll to position [27, 0]
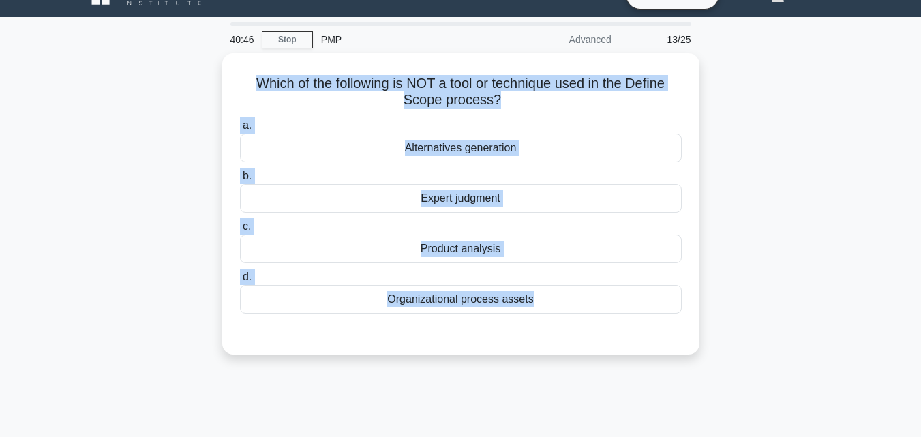
drag, startPoint x: 491, startPoint y: 375, endPoint x: 177, endPoint y: 76, distance: 433.5
click at [177, 76] on div "40:46 Stop PMP Advanced 13/25 Which of the following is NOT a tool or technique…" at bounding box center [460, 363] width 777 height 682
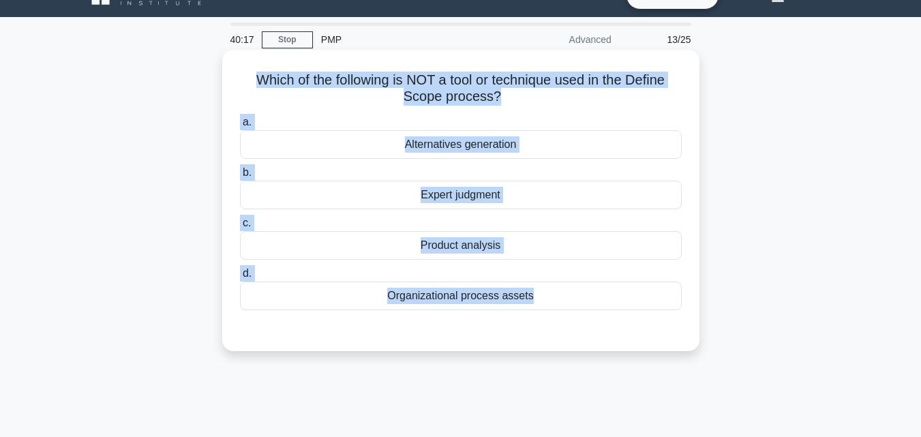
click at [443, 294] on div "Organizational process assets" at bounding box center [461, 296] width 442 height 29
click at [240, 278] on input "d. Organizational process assets" at bounding box center [240, 273] width 0 height 9
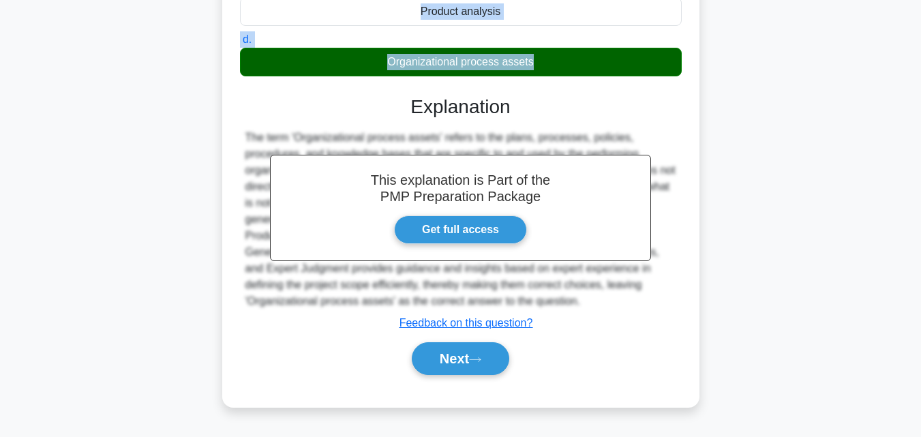
scroll to position [299, 0]
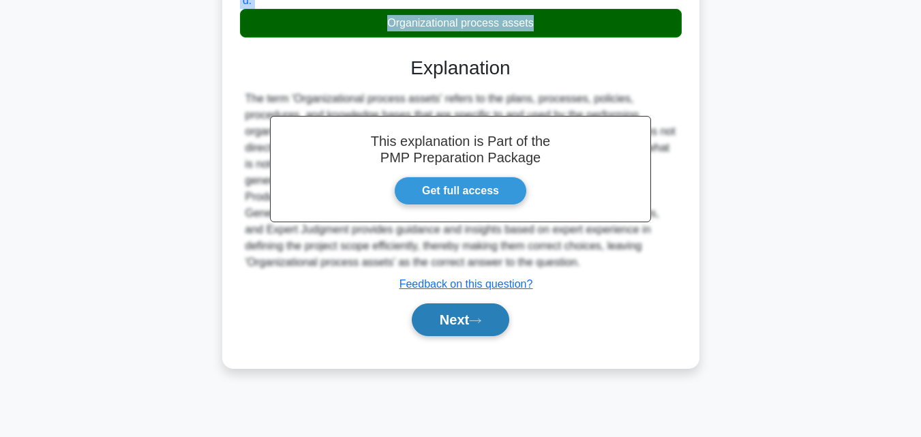
click at [493, 318] on button "Next" at bounding box center [460, 319] width 97 height 33
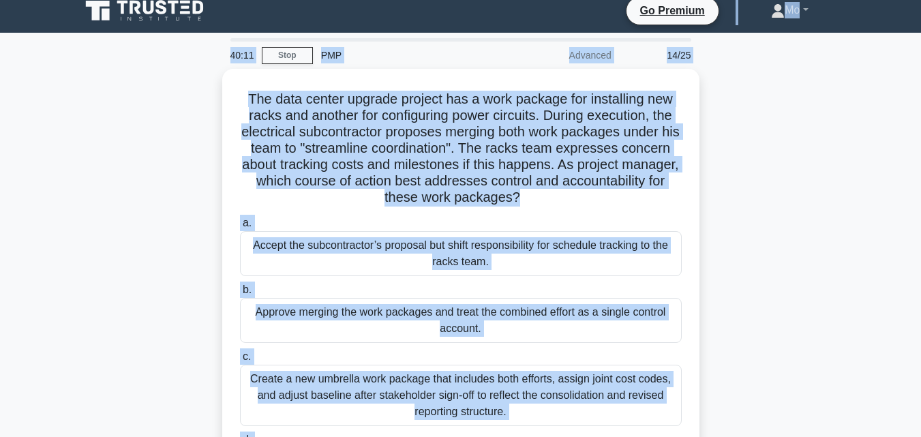
scroll to position [0, 0]
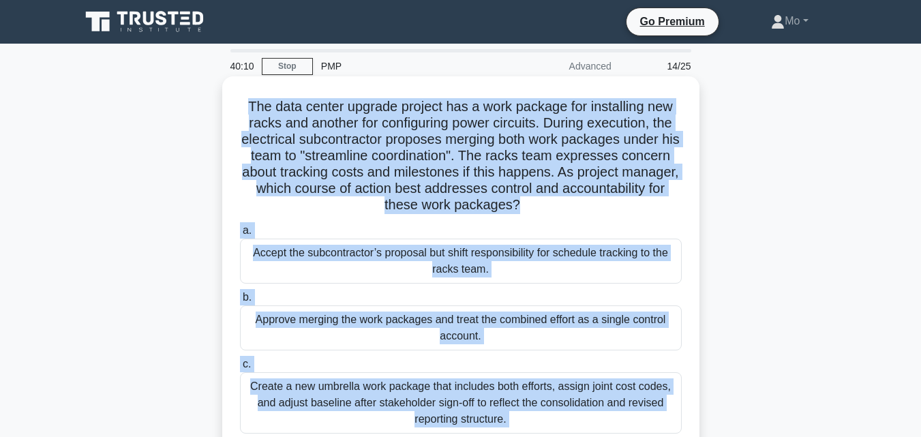
drag, startPoint x: 596, startPoint y: 410, endPoint x: 228, endPoint y: 106, distance: 477.4
click at [228, 106] on div "The data center upgrade project has a work package for installing new racks and…" at bounding box center [461, 309] width 466 height 454
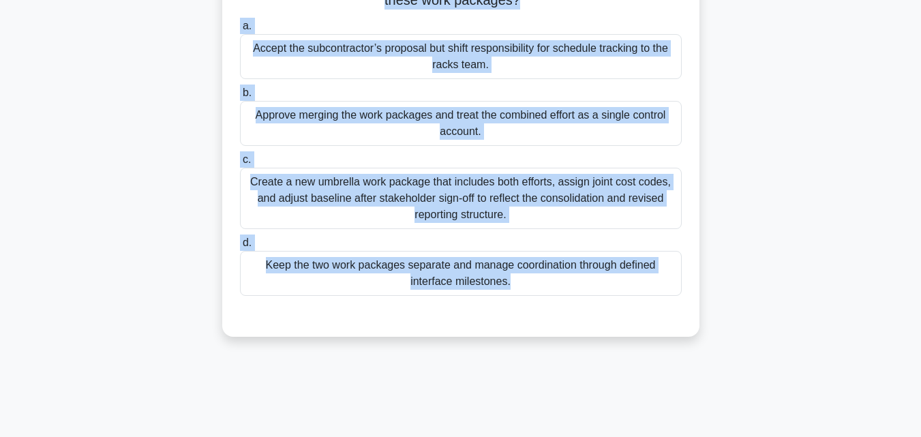
click at [414, 279] on div "Keep the two work packages separate and manage coordination through defined int…" at bounding box center [461, 273] width 442 height 45
click at [240, 247] on input "d. Keep the two work packages separate and manage coordination through defined …" at bounding box center [240, 243] width 0 height 9
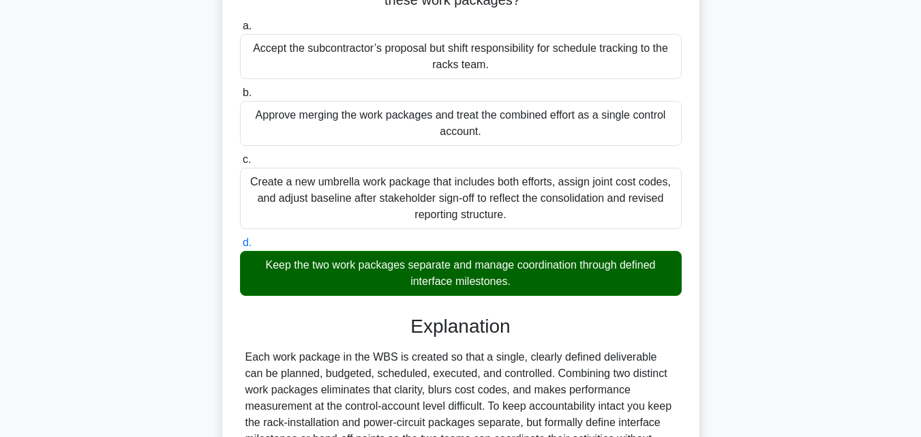
scroll to position [453, 0]
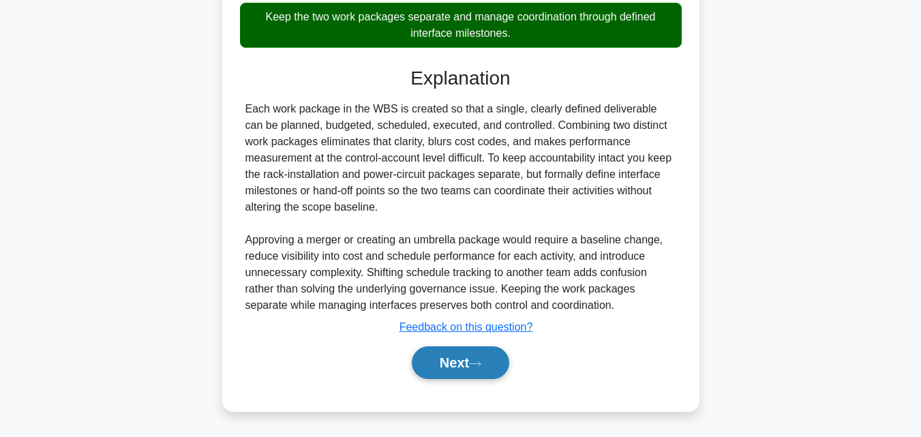
click at [447, 360] on button "Next" at bounding box center [460, 362] width 97 height 33
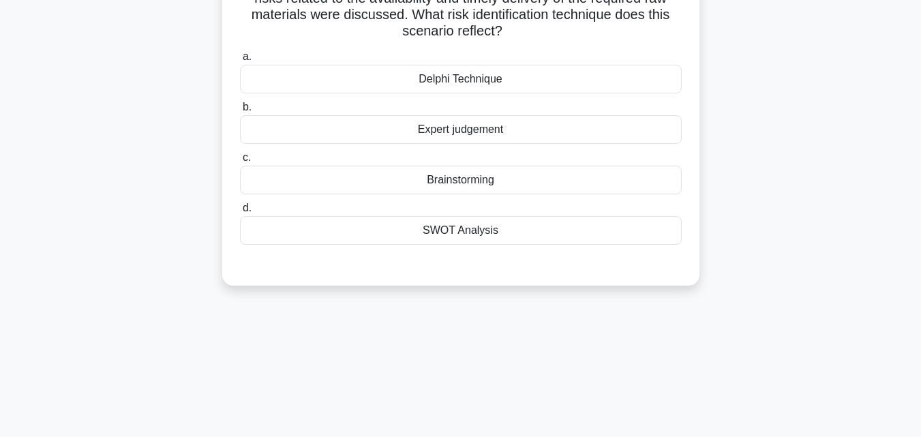
scroll to position [95, 0]
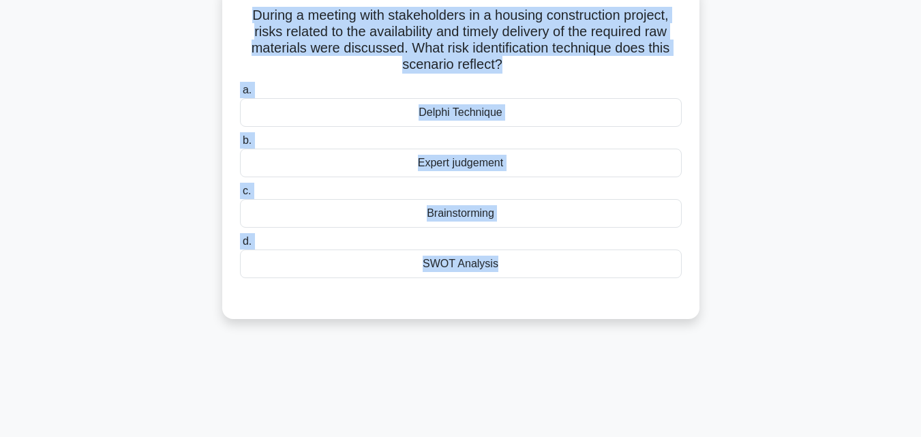
drag, startPoint x: 606, startPoint y: 297, endPoint x: 4, endPoint y: 14, distance: 665.1
click at [4, 14] on main "38:53 Stop PMP Advanced 15/25 During a meeting with stakeholders in a housing c…" at bounding box center [460, 295] width 921 height 693
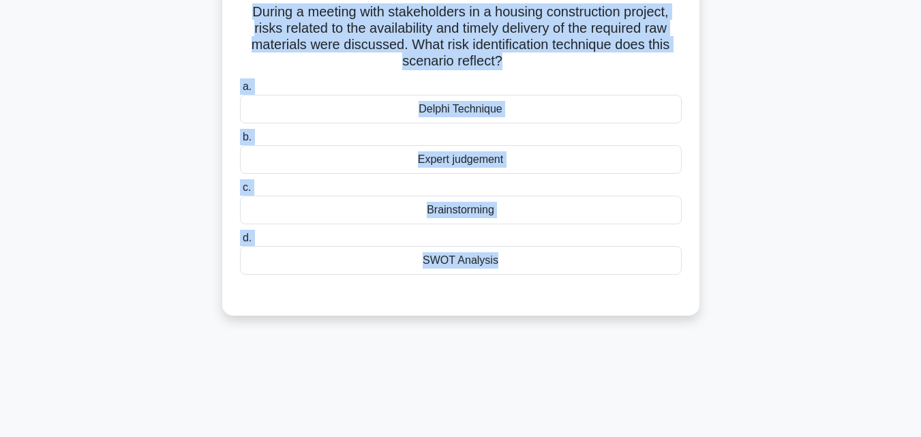
click at [472, 163] on div "Expert judgement" at bounding box center [461, 159] width 442 height 29
click at [240, 142] on input "b. Expert judgement" at bounding box center [240, 137] width 0 height 9
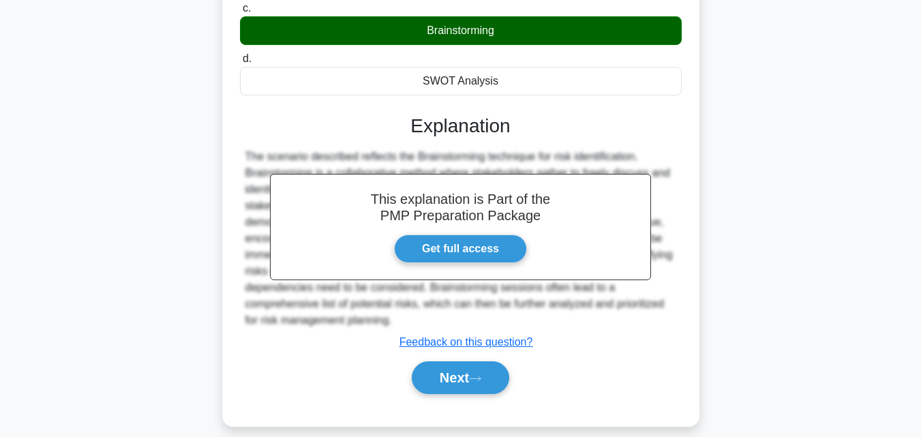
scroll to position [299, 0]
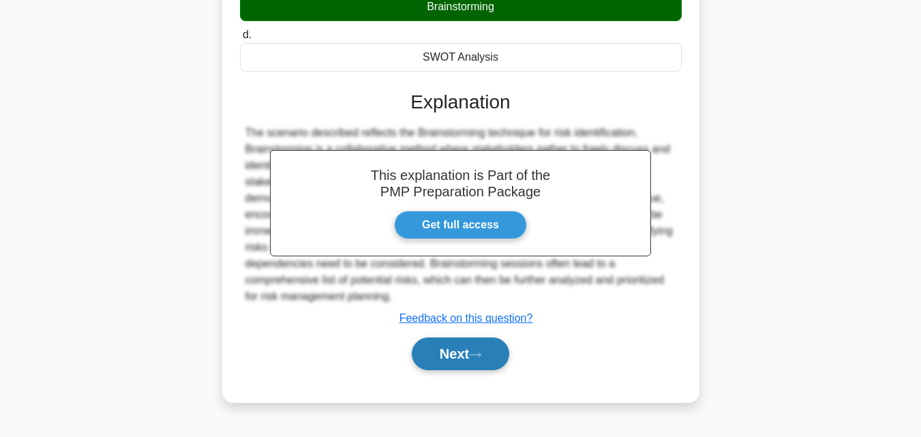
click at [455, 354] on button "Next" at bounding box center [460, 353] width 97 height 33
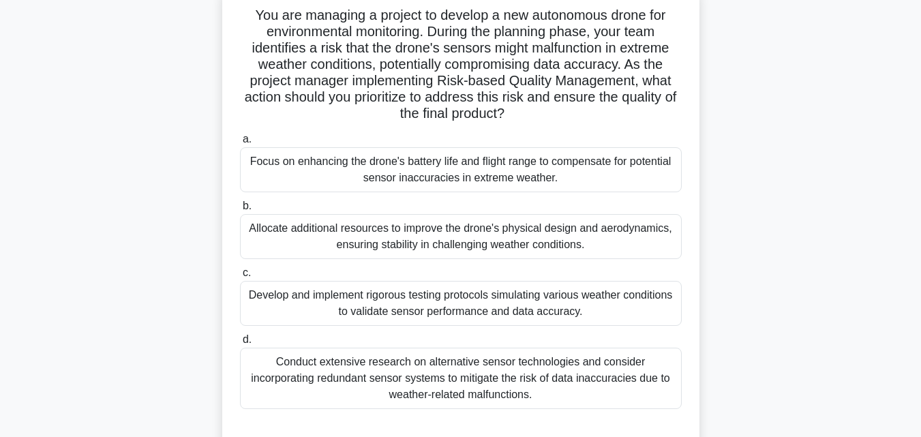
scroll to position [0, 0]
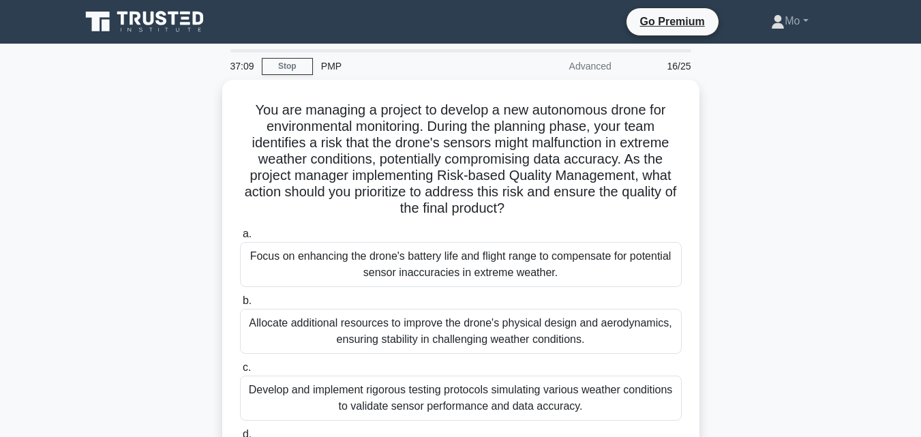
drag, startPoint x: 603, startPoint y: 392, endPoint x: 205, endPoint y: 91, distance: 499.8
click at [205, 91] on div "You are managing a project to develop a new autonomous drone for environmental …" at bounding box center [460, 320] width 777 height 481
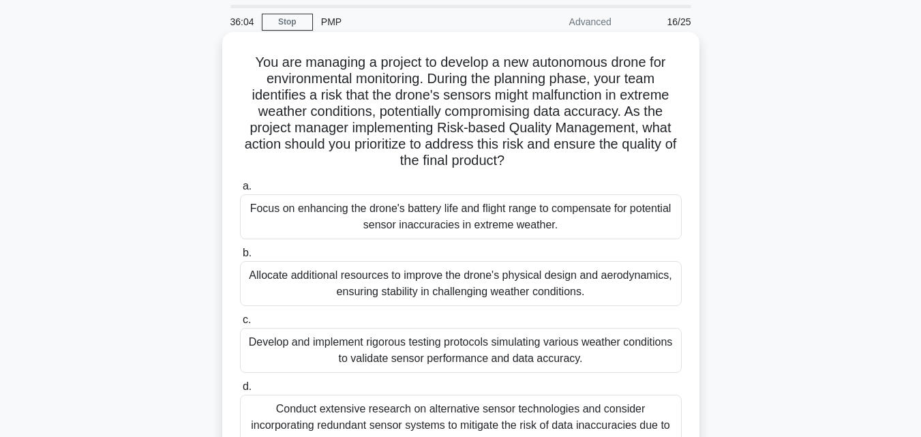
scroll to position [68, 0]
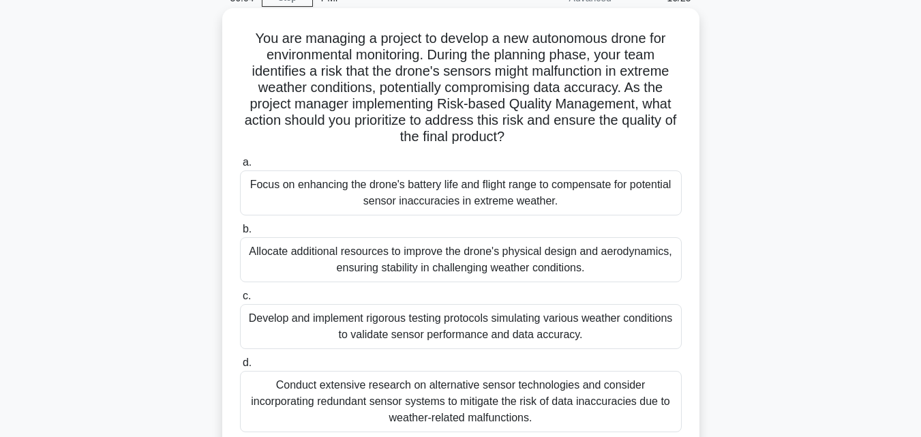
click at [406, 306] on div "Develop and implement rigorous testing protocols simulating various weather con…" at bounding box center [461, 326] width 442 height 45
click at [240, 301] on input "c. Develop and implement rigorous testing protocols simulating various weather …" at bounding box center [240, 296] width 0 height 9
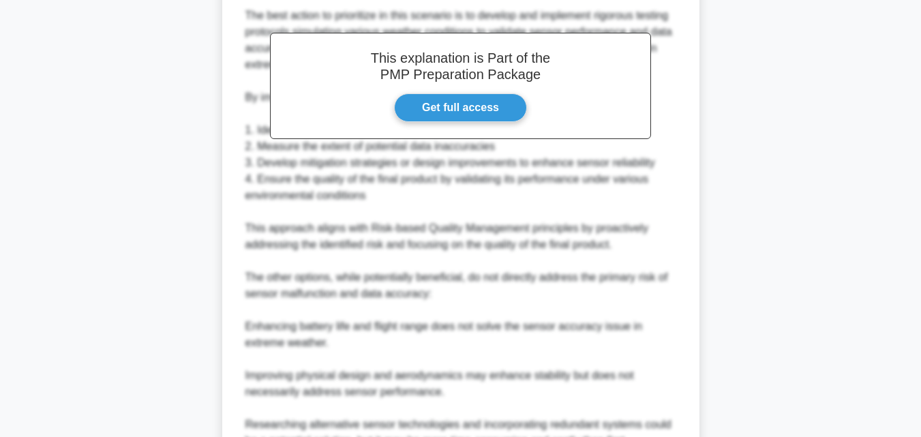
scroll to position [699, 0]
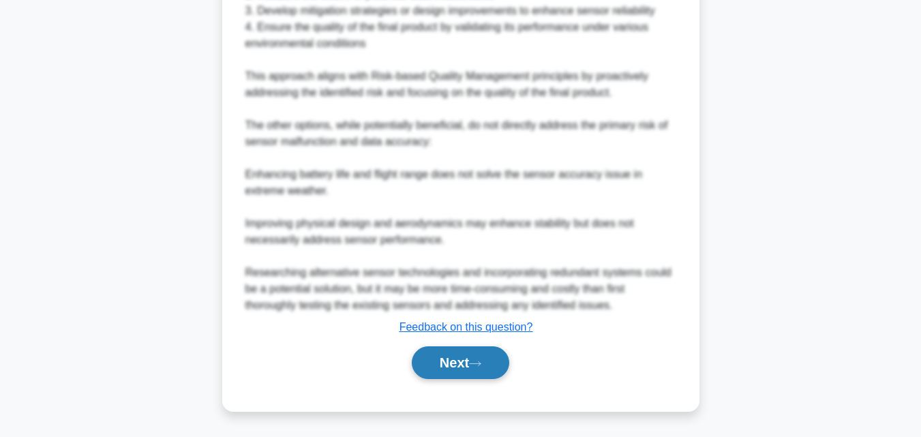
click at [449, 365] on button "Next" at bounding box center [460, 362] width 97 height 33
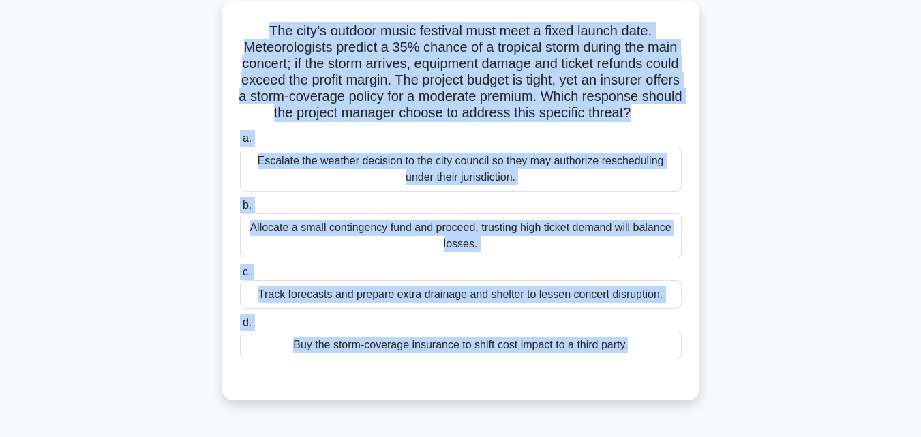
scroll to position [0, 0]
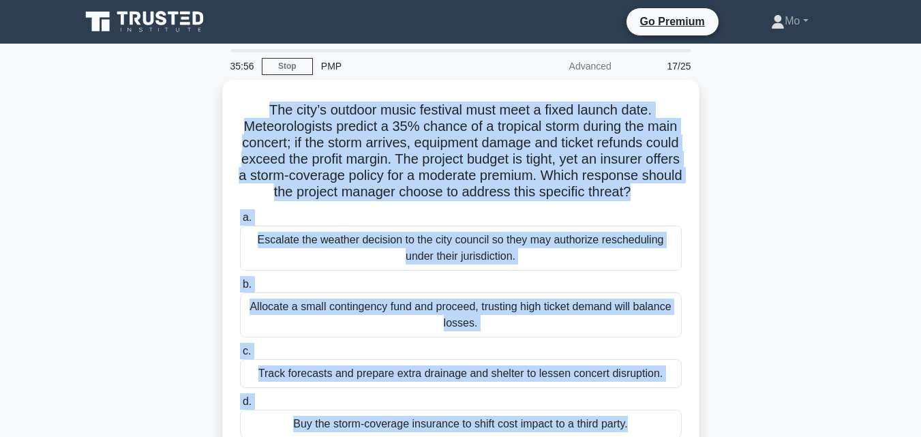
drag, startPoint x: 640, startPoint y: 296, endPoint x: 191, endPoint y: 104, distance: 488.4
click at [191, 104] on div "35:56 Stop PMP Advanced 17/25 The city’s outdoor music festival must meet a fix…" at bounding box center [460, 390] width 777 height 682
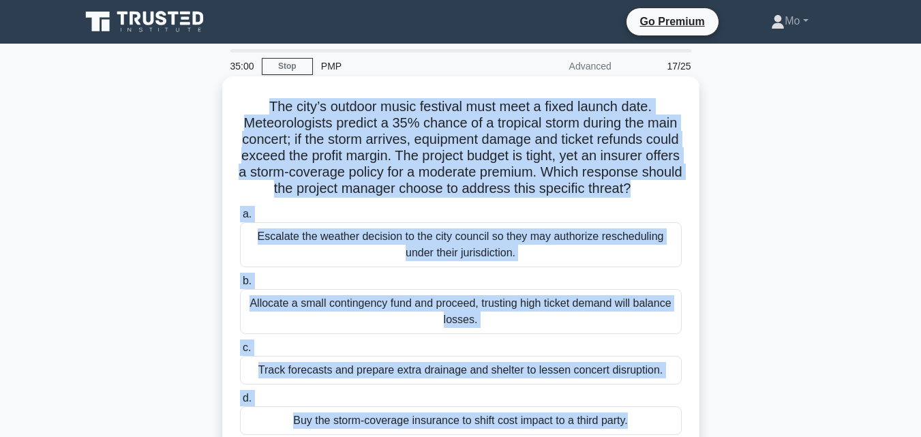
scroll to position [205, 0]
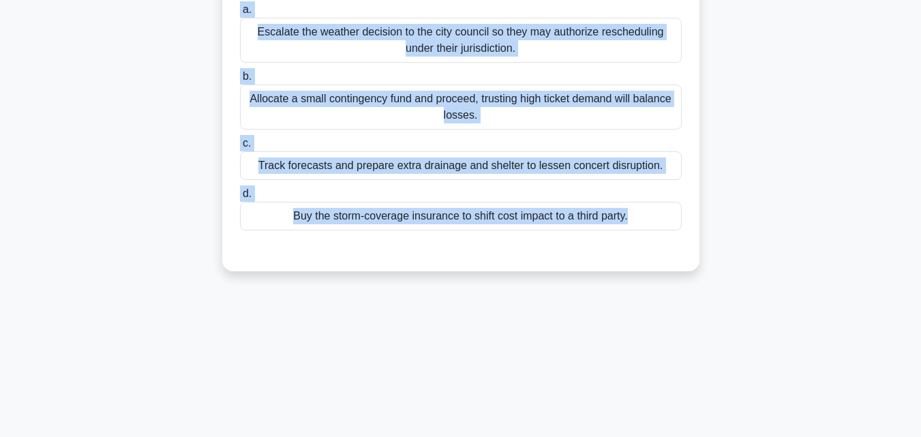
click at [471, 230] on div "Buy the storm-coverage insurance to shift cost impact to a third party." at bounding box center [461, 216] width 442 height 29
click at [240, 198] on input "d. Buy the storm-coverage insurance to shift cost impact to a third party." at bounding box center [240, 194] width 0 height 9
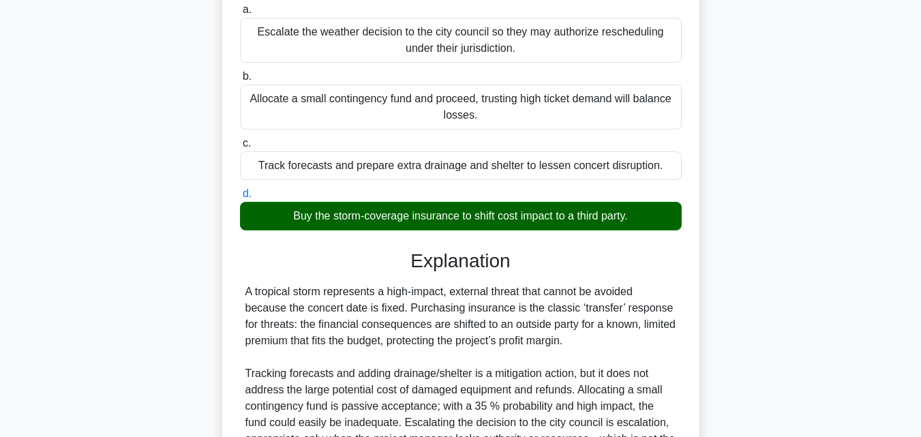
scroll to position [388, 0]
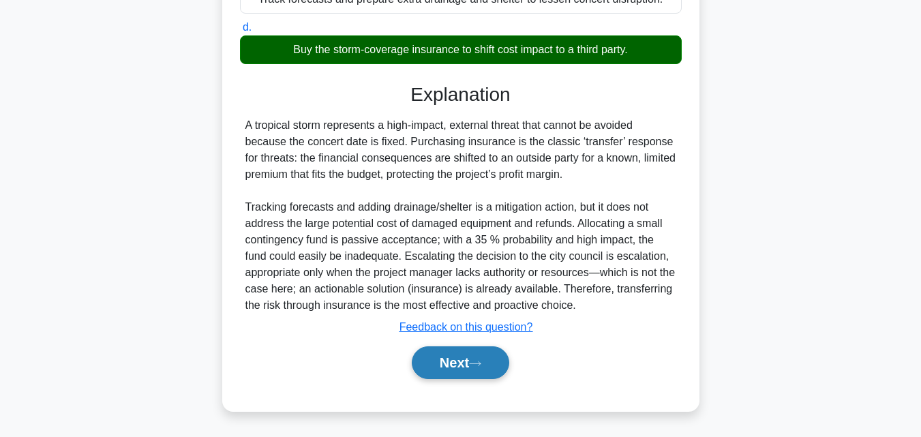
click at [457, 374] on button "Next" at bounding box center [460, 362] width 97 height 33
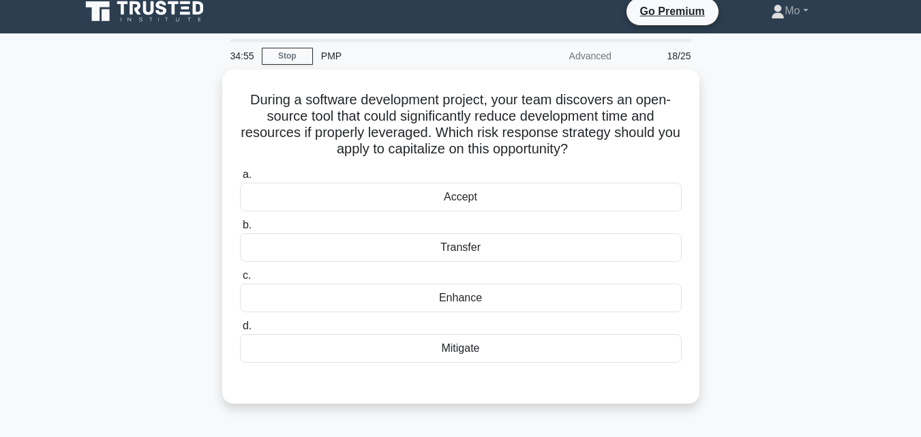
scroll to position [0, 0]
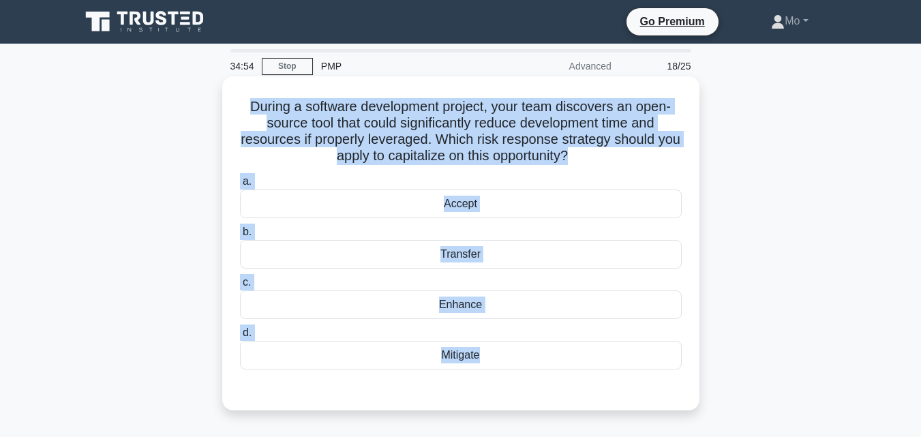
drag, startPoint x: 460, startPoint y: 376, endPoint x: 246, endPoint y: 95, distance: 353.1
click at [246, 95] on div "During a software development project, your team discovers an open-source tool …" at bounding box center [461, 243] width 466 height 323
click at [464, 297] on div "Enhance" at bounding box center [461, 304] width 442 height 29
click at [240, 287] on input "c. Enhance" at bounding box center [240, 282] width 0 height 9
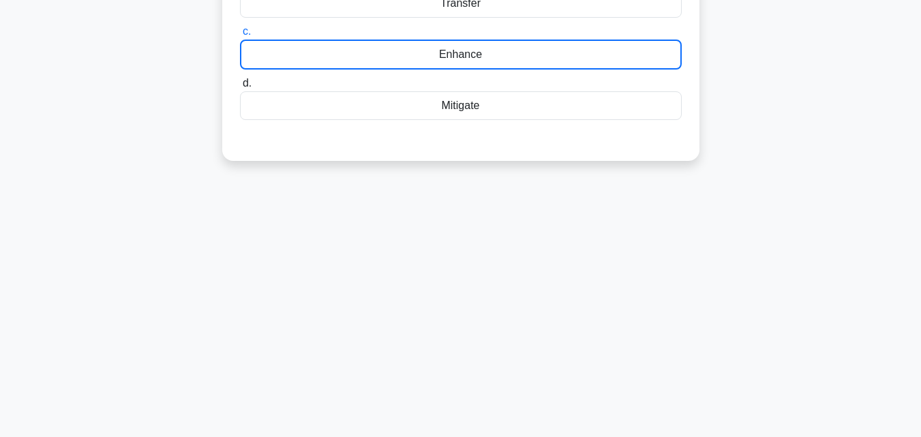
scroll to position [299, 0]
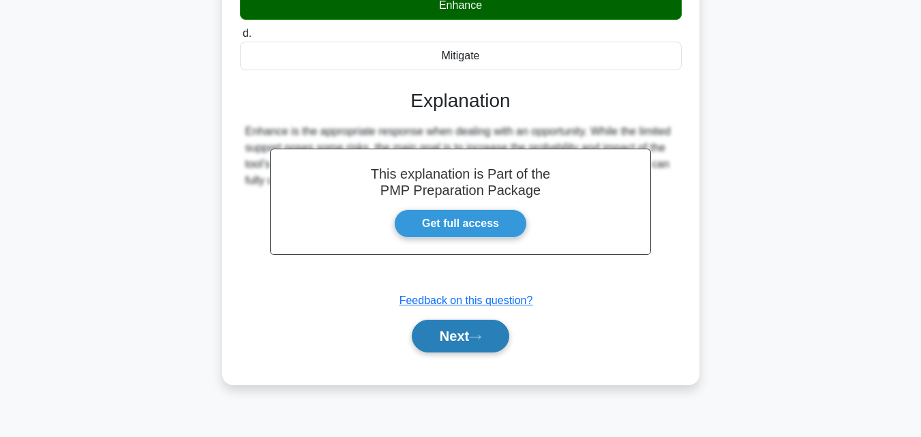
click at [464, 344] on button "Next" at bounding box center [460, 336] width 97 height 33
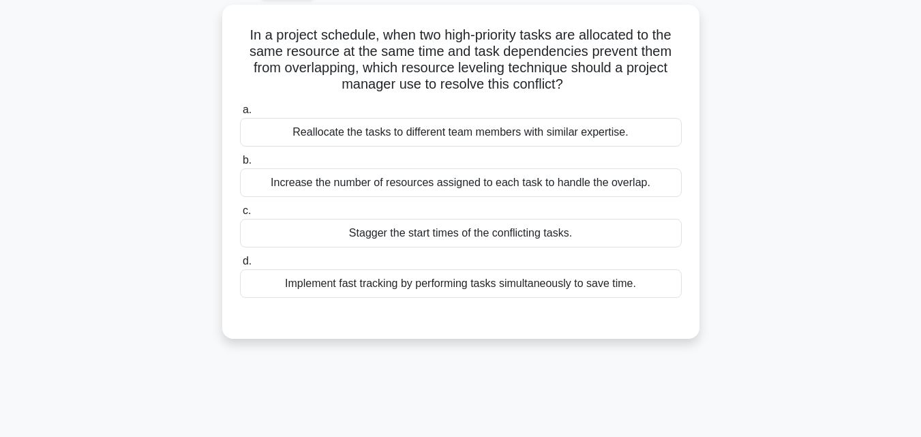
scroll to position [27, 0]
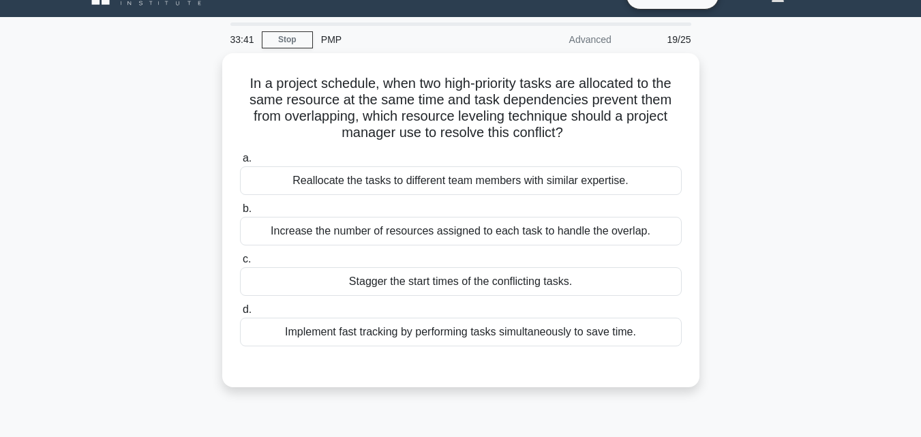
drag, startPoint x: 633, startPoint y: 331, endPoint x: 175, endPoint y: 86, distance: 519.7
click at [175, 86] on div "In a project schedule, when two high-priority tasks are allocated to the same r…" at bounding box center [460, 228] width 777 height 350
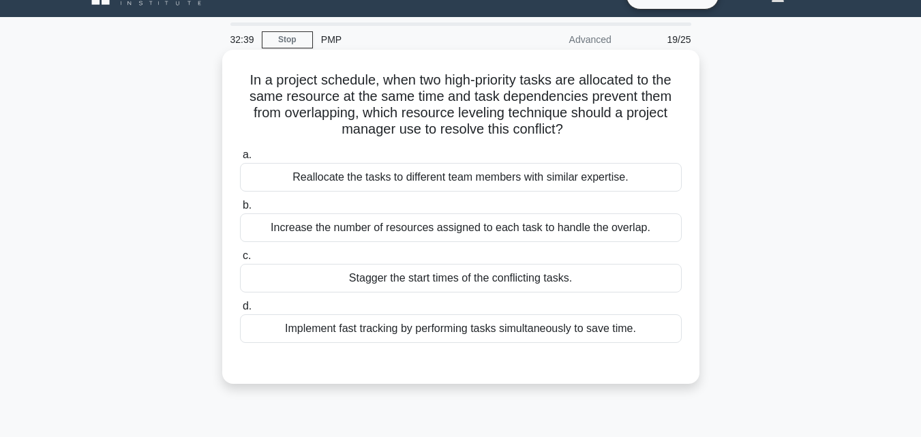
click at [393, 277] on div "Stagger the start times of the conflicting tasks." at bounding box center [461, 278] width 442 height 29
click at [240, 260] on input "c. Stagger the start times of the conflicting tasks." at bounding box center [240, 256] width 0 height 9
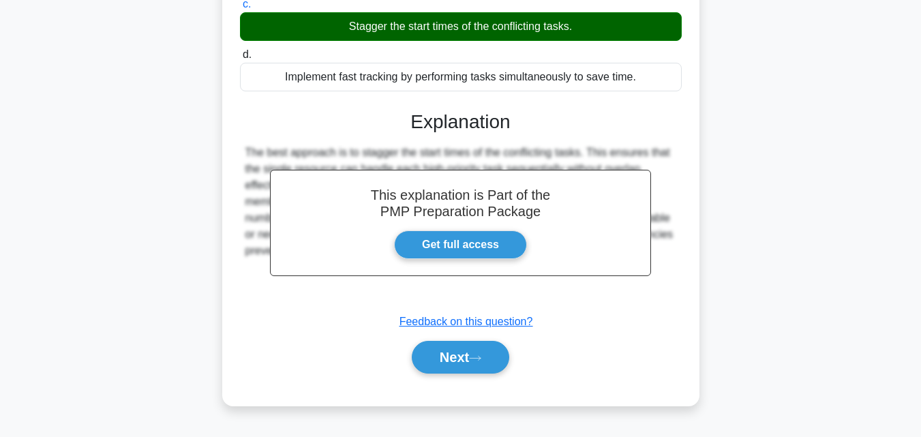
scroll to position [299, 0]
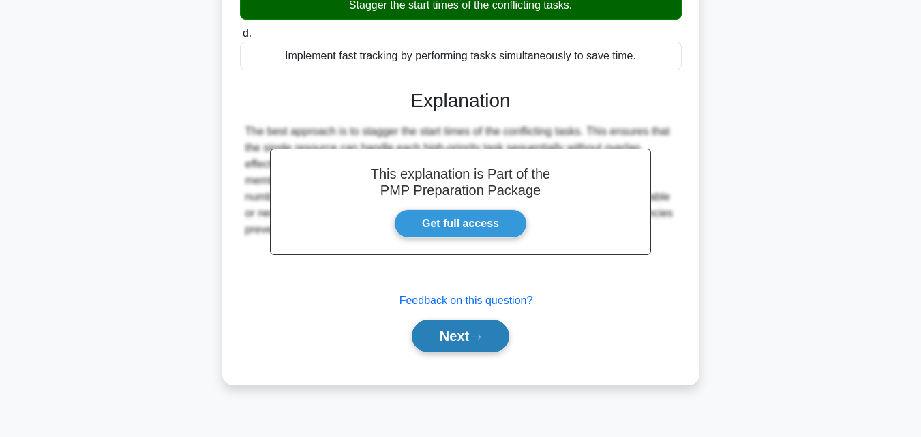
click at [451, 324] on button "Next" at bounding box center [460, 336] width 97 height 33
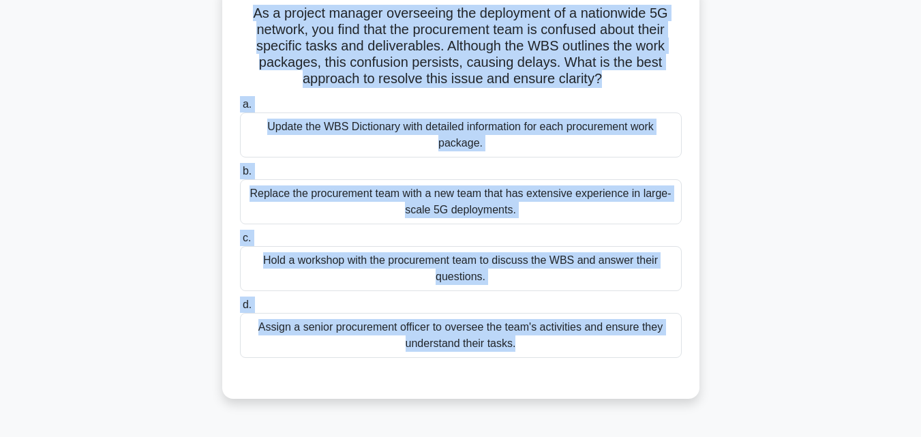
scroll to position [0, 0]
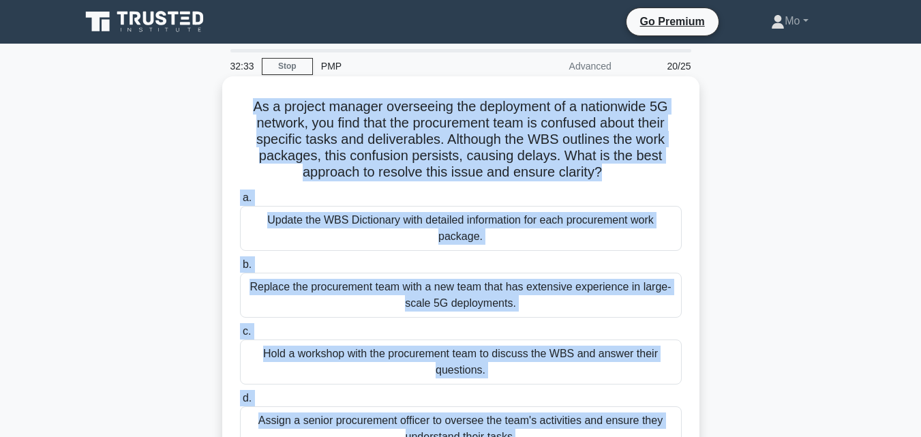
drag, startPoint x: 512, startPoint y: 323, endPoint x: 231, endPoint y: 105, distance: 355.6
click at [231, 105] on div "As a project manager overseeing the deployment of a nationwide 5G network, you …" at bounding box center [461, 284] width 466 height 405
click at [447, 239] on div "Update the WBS Dictionary with detailed information for each procurement work p…" at bounding box center [461, 228] width 442 height 45
click at [240, 202] on input "a. Update the WBS Dictionary with detailed information for each procurement wor…" at bounding box center [240, 198] width 0 height 9
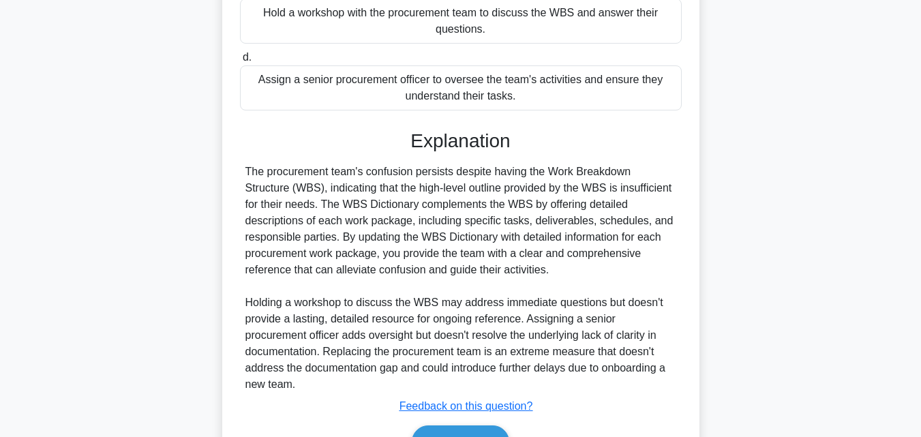
scroll to position [421, 0]
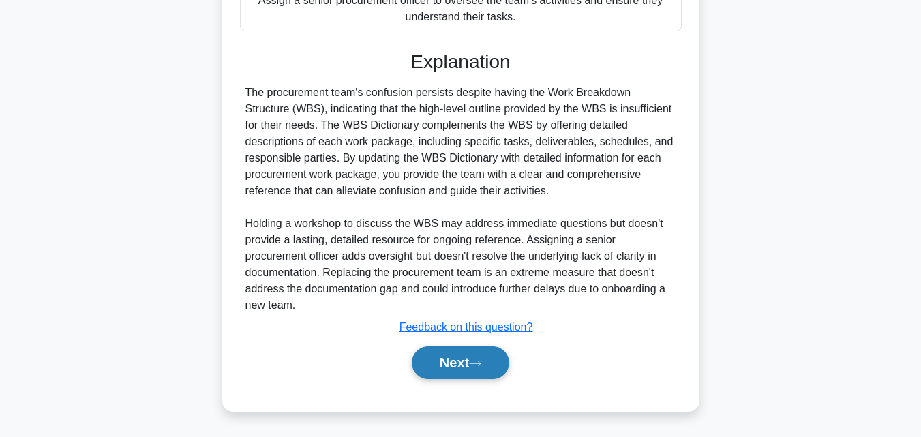
click at [491, 367] on button "Next" at bounding box center [460, 362] width 97 height 33
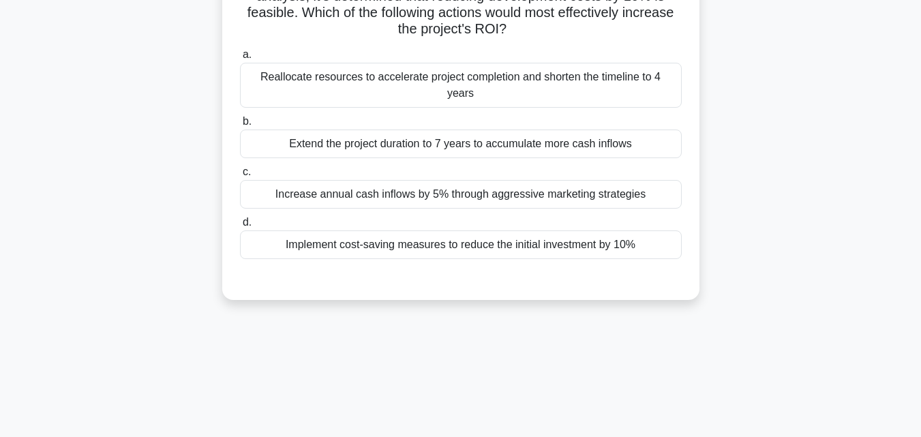
scroll to position [27, 0]
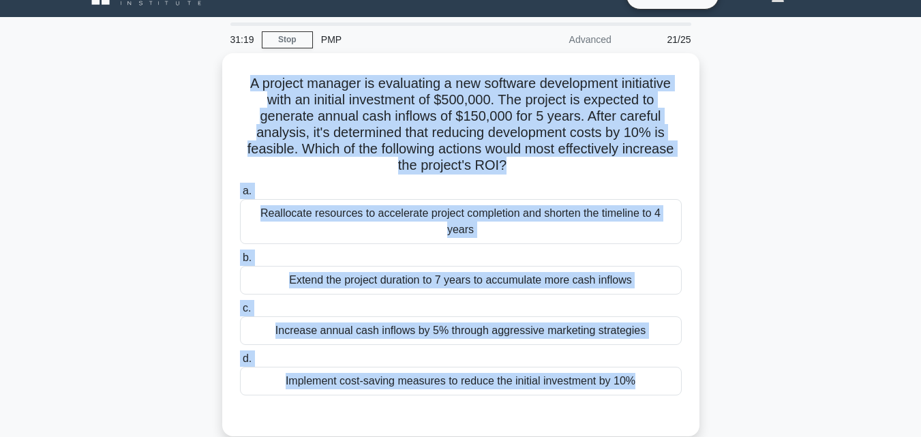
drag, startPoint x: 670, startPoint y: 391, endPoint x: 198, endPoint y: 59, distance: 576.4
click at [198, 59] on div "A project manager is evaluating a new software development initiative with an i…" at bounding box center [460, 252] width 777 height 399
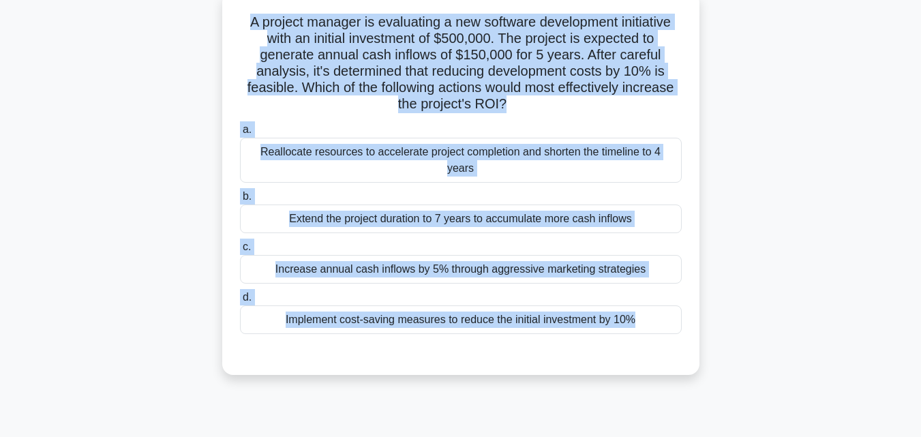
scroll to position [163, 0]
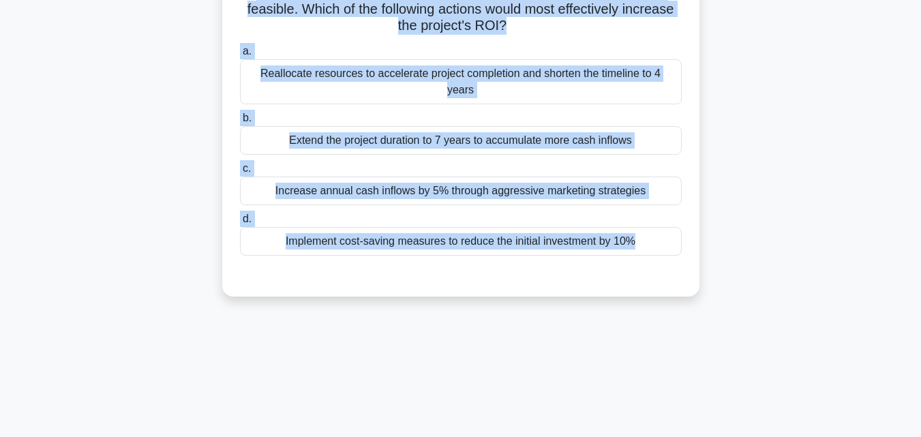
click at [420, 235] on div "Implement cost-saving measures to reduce the initial investment by 10%" at bounding box center [461, 241] width 442 height 29
click at [240, 224] on input "d. Implement cost-saving measures to reduce the initial investment by 10%" at bounding box center [240, 219] width 0 height 9
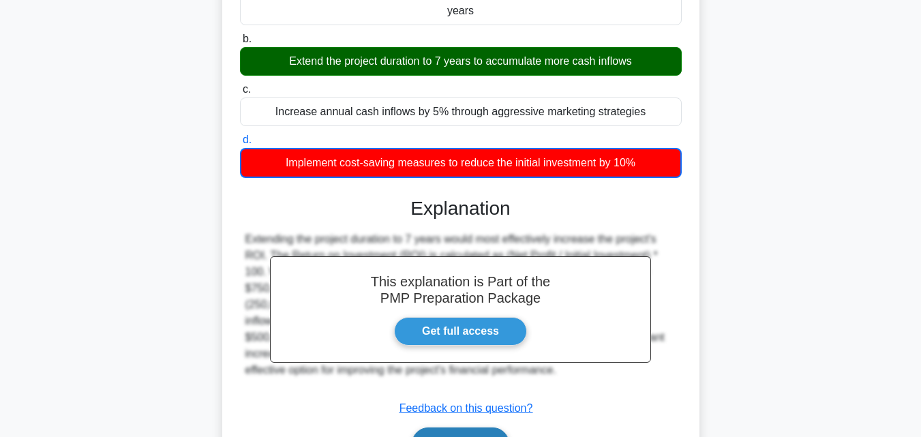
scroll to position [307, 0]
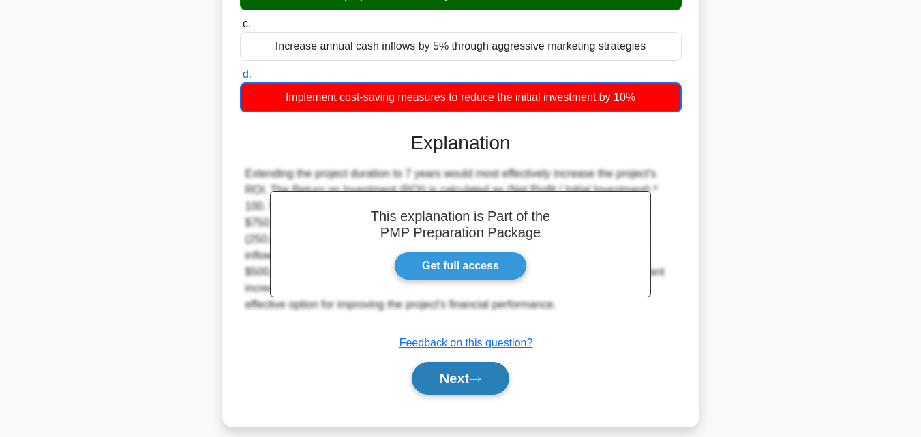
click at [461, 373] on button "Next" at bounding box center [460, 378] width 97 height 33
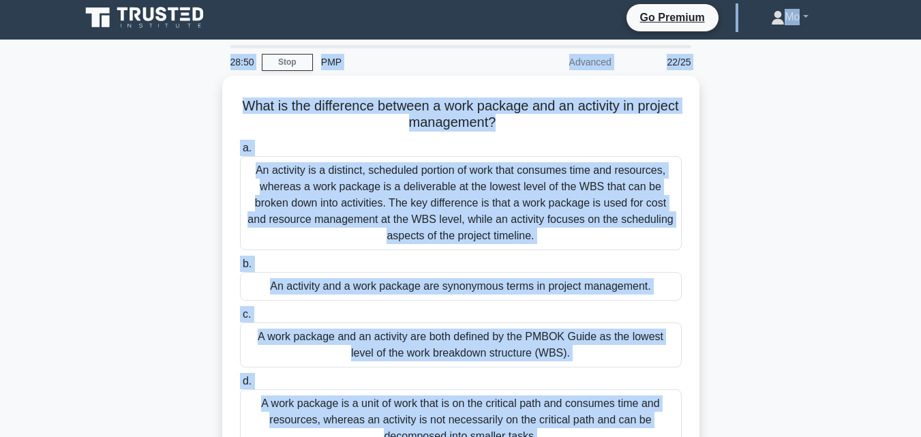
scroll to position [0, 0]
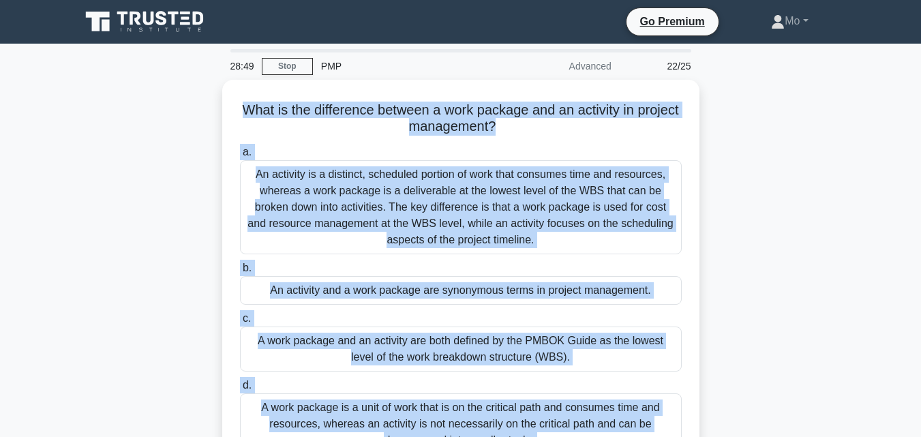
drag, startPoint x: 605, startPoint y: 252, endPoint x: 215, endPoint y: 91, distance: 422.2
click at [215, 91] on div "What is the difference between a work package and an activity in project manage…" at bounding box center [460, 296] width 777 height 432
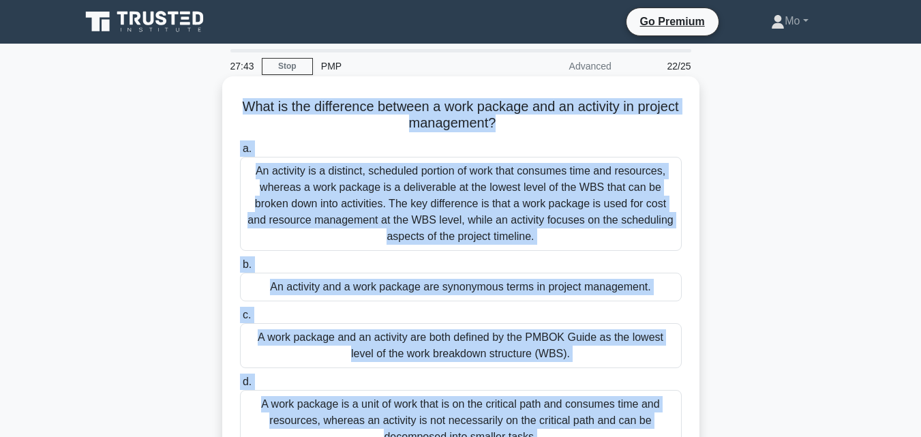
click at [472, 206] on div "An activity is a distinct, scheduled portion of work that consumes time and res…" at bounding box center [461, 204] width 442 height 94
click at [240, 153] on input "a. An activity is a distinct, scheduled portion of work that consumes time and …" at bounding box center [240, 149] width 0 height 9
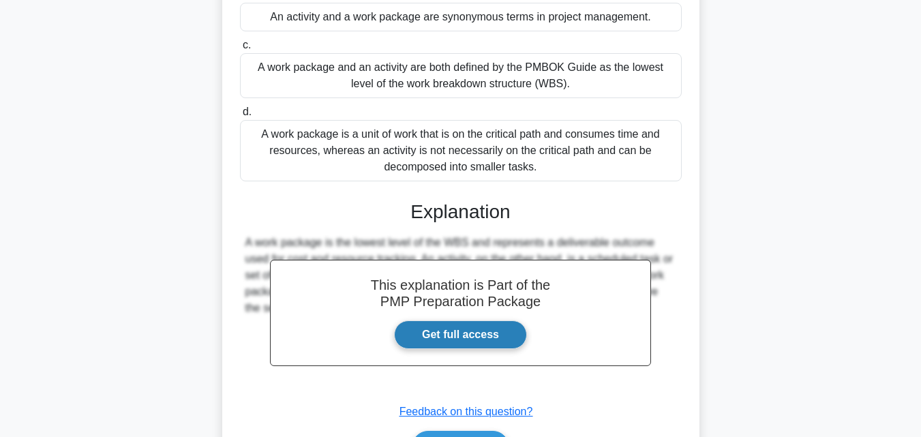
scroll to position [355, 0]
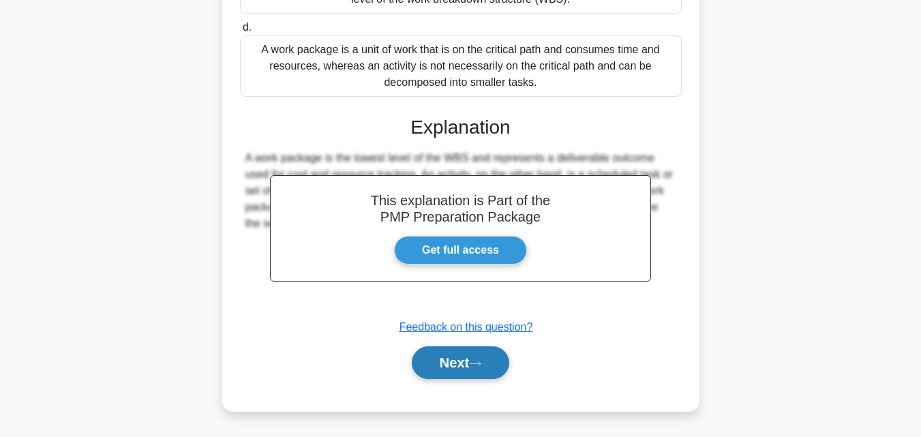
click at [466, 364] on button "Next" at bounding box center [460, 362] width 97 height 33
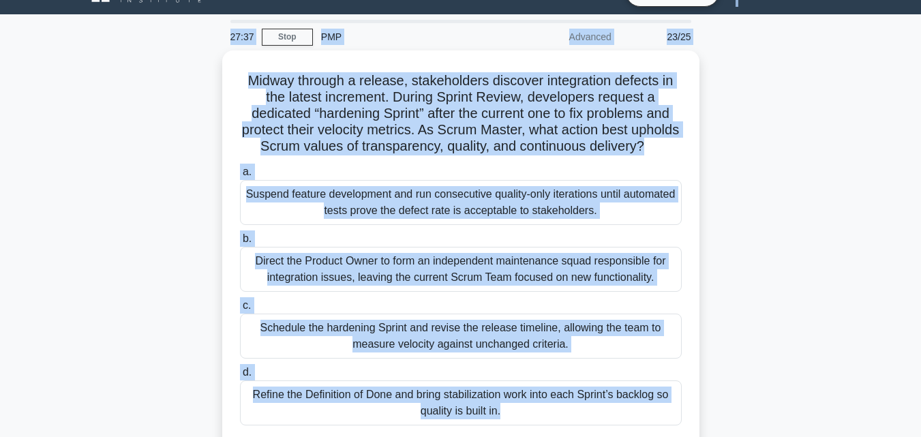
scroll to position [0, 0]
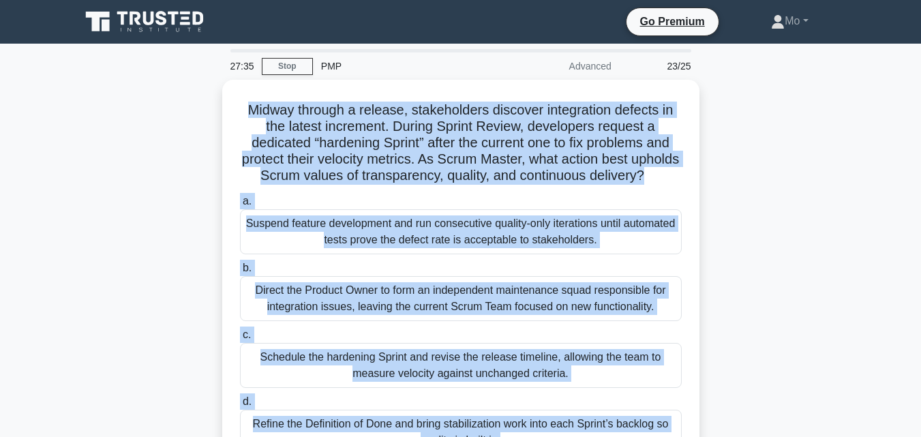
drag, startPoint x: 573, startPoint y: 297, endPoint x: 220, endPoint y: 104, distance: 402.4
click at [220, 104] on div "Midway through a release, stakeholders discover integration defects in the late…" at bounding box center [460, 296] width 777 height 432
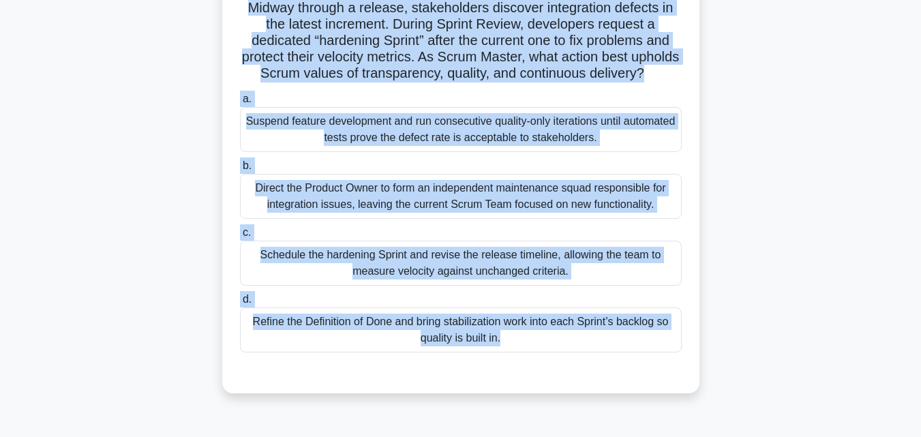
scroll to position [273, 0]
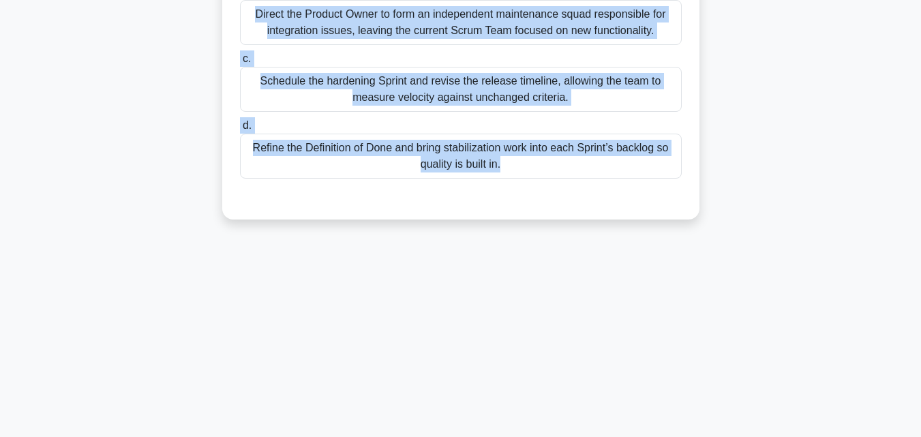
click at [574, 179] on div "Refine the Definition of Done and bring stabilization work into each Sprint’s b…" at bounding box center [461, 156] width 442 height 45
click at [240, 130] on input "d. Refine the Definition of Done and bring stabilization work into each Sprint’…" at bounding box center [240, 125] width 0 height 9
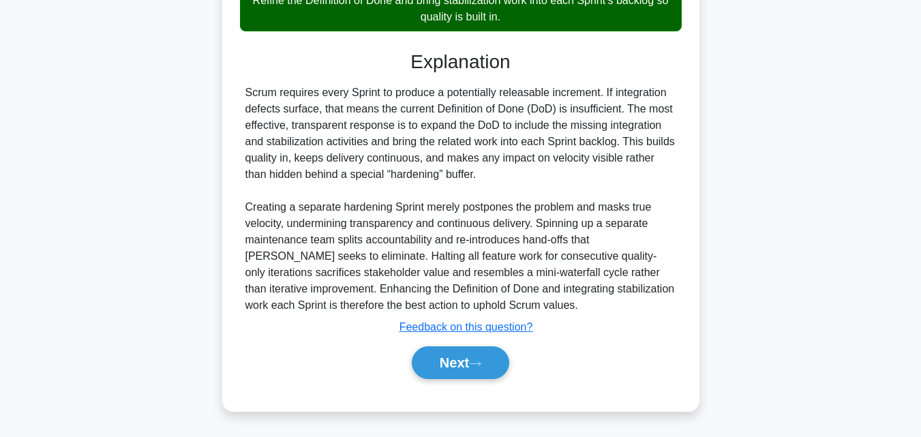
scroll to position [437, 0]
click at [479, 367] on icon at bounding box center [475, 363] width 12 height 7
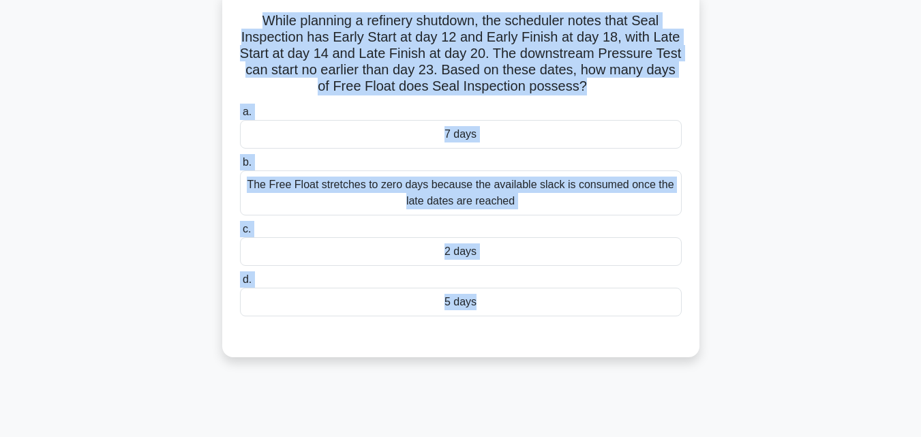
scroll to position [0, 0]
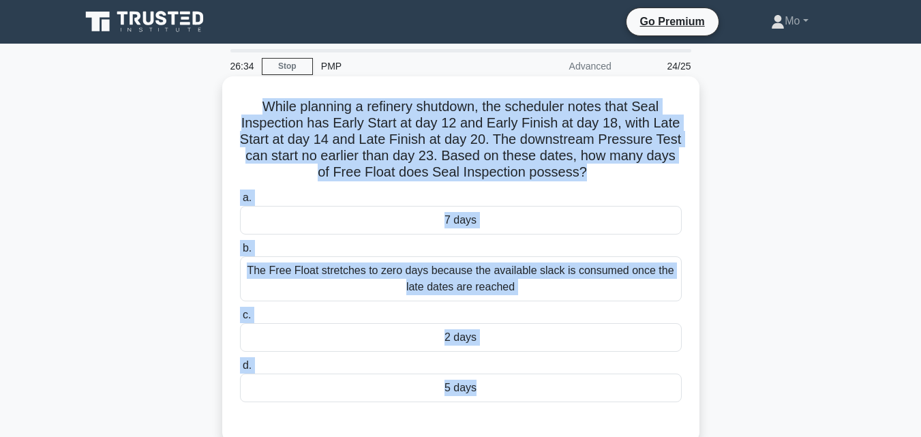
drag, startPoint x: 524, startPoint y: 367, endPoint x: 223, endPoint y: 91, distance: 408.7
click at [223, 91] on div "26:34 Stop PMP Advanced 24/25 While planning a refinery shutdown, the scheduler…" at bounding box center [460, 390] width 777 height 682
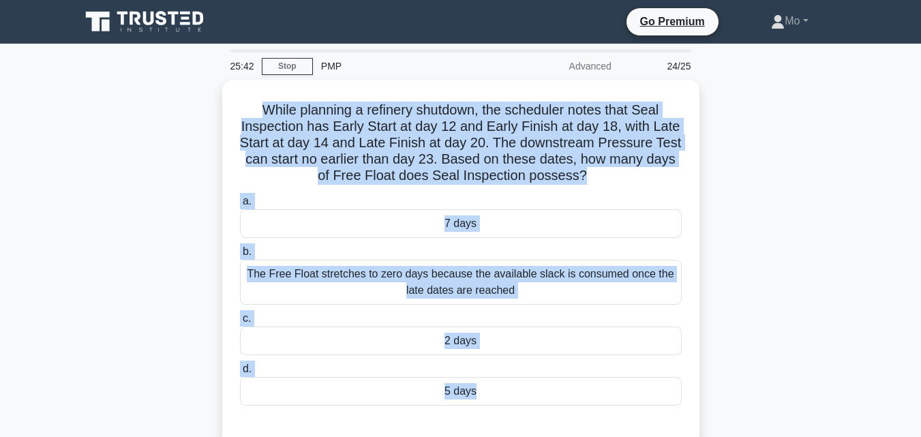
scroll to position [205, 0]
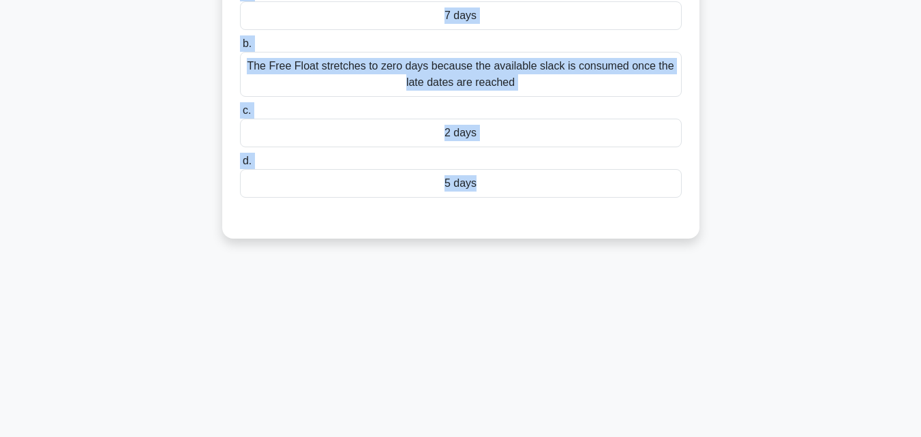
click at [486, 187] on div "5 days" at bounding box center [461, 183] width 442 height 29
click at [240, 166] on input "d. 5 days" at bounding box center [240, 161] width 0 height 9
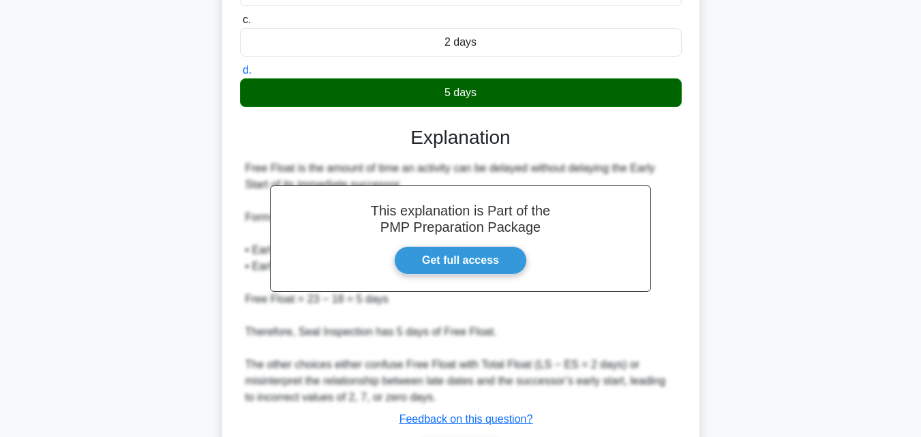
scroll to position [388, 0]
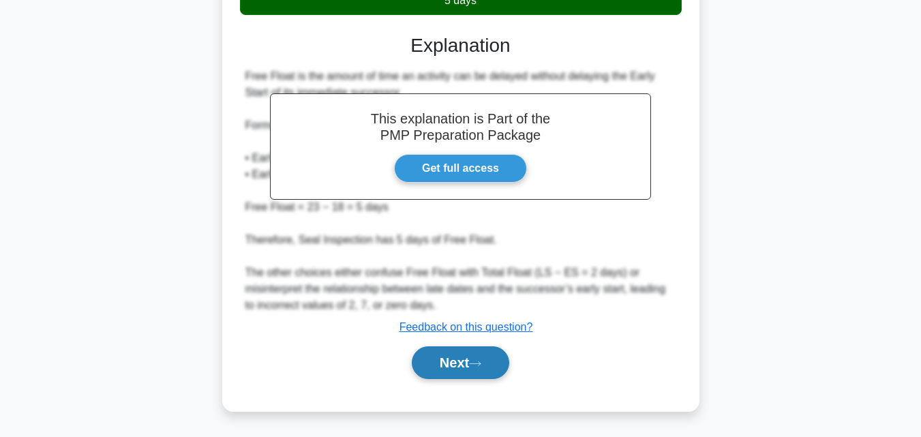
click at [488, 361] on button "Next" at bounding box center [460, 362] width 97 height 33
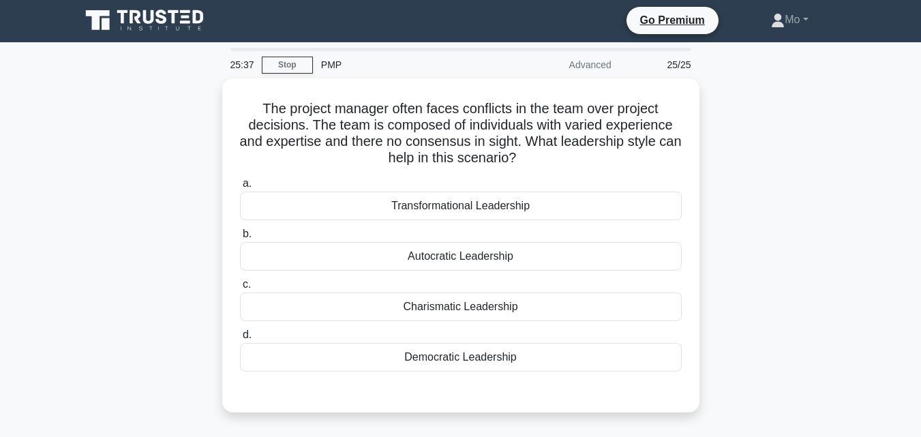
scroll to position [0, 0]
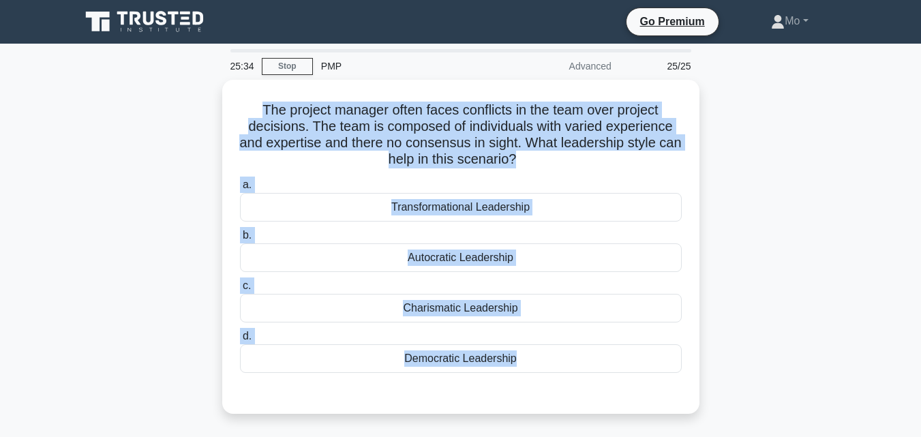
drag, startPoint x: 547, startPoint y: 379, endPoint x: 200, endPoint y: 93, distance: 449.9
click at [200, 93] on div "The project manager often faces conflicts in the team over project decisions. T…" at bounding box center [460, 255] width 777 height 350
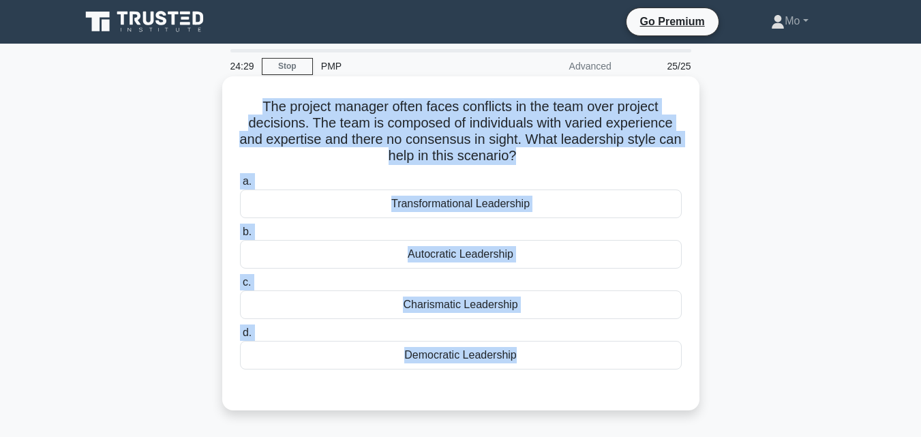
click at [342, 255] on div "Autocratic Leadership" at bounding box center [461, 254] width 442 height 29
click at [240, 237] on input "b. Autocratic Leadership" at bounding box center [240, 232] width 0 height 9
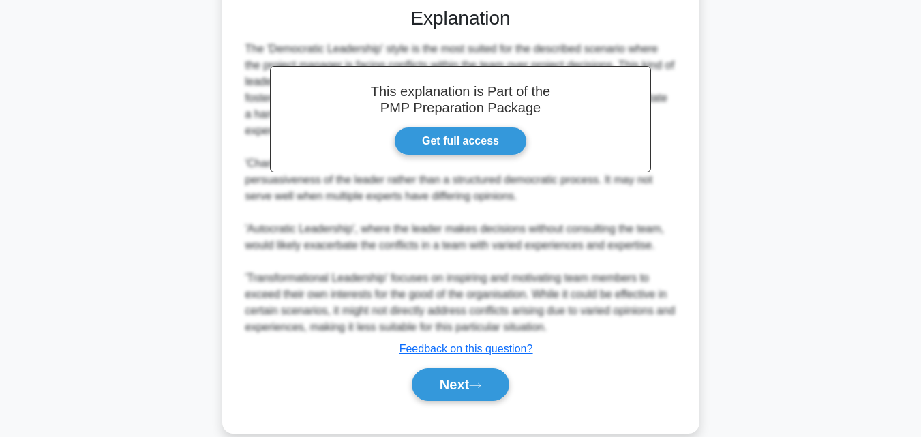
scroll to position [406, 0]
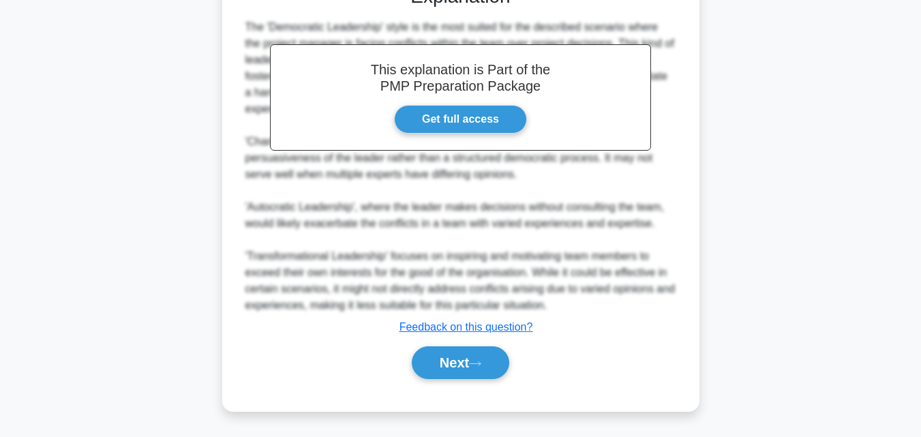
click at [491, 382] on div "Next" at bounding box center [461, 363] width 442 height 44
click at [487, 361] on button "Next" at bounding box center [460, 362] width 97 height 33
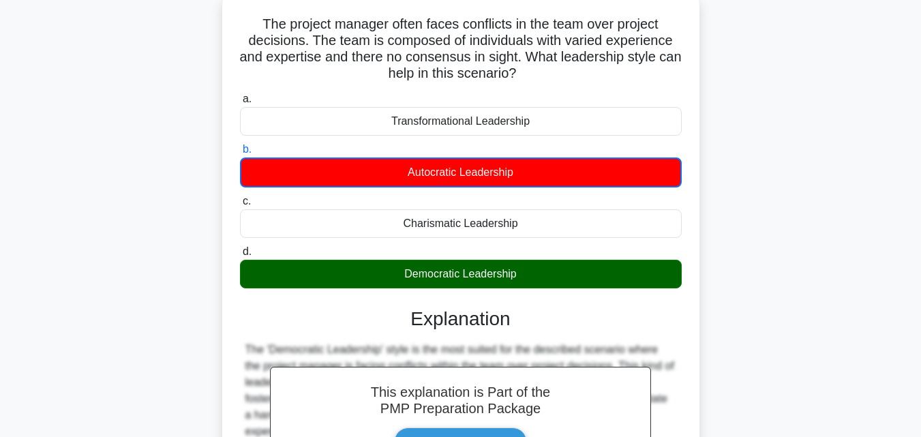
scroll to position [65, 0]
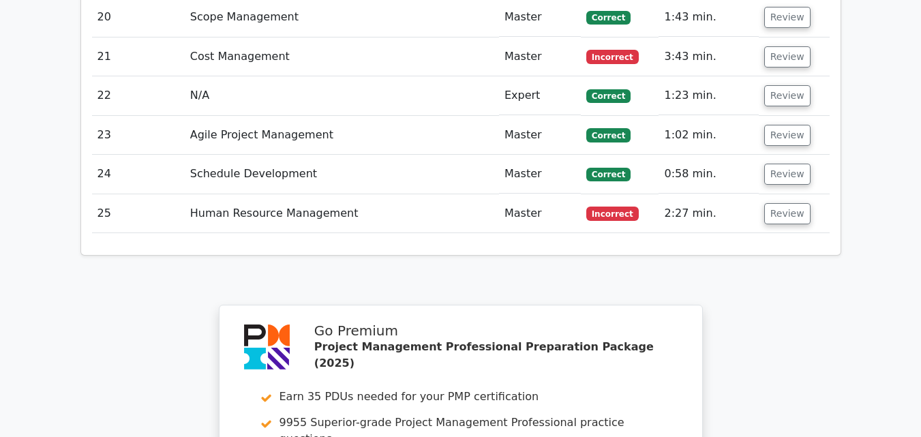
scroll to position [3272, 0]
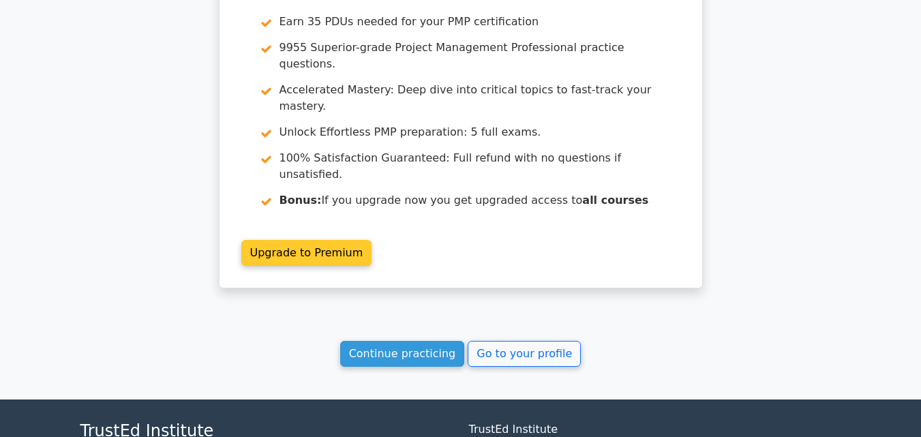
scroll to position [3378, 0]
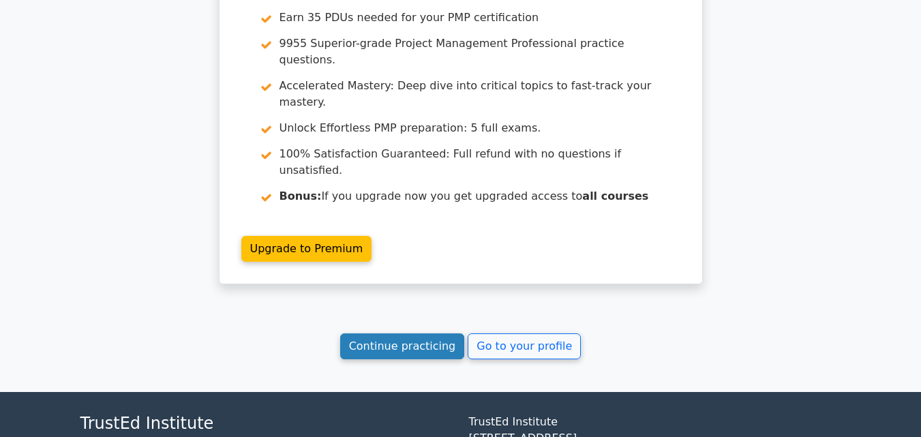
click at [408, 333] on link "Continue practicing" at bounding box center [402, 346] width 125 height 26
